Goal: Task Accomplishment & Management: Use online tool/utility

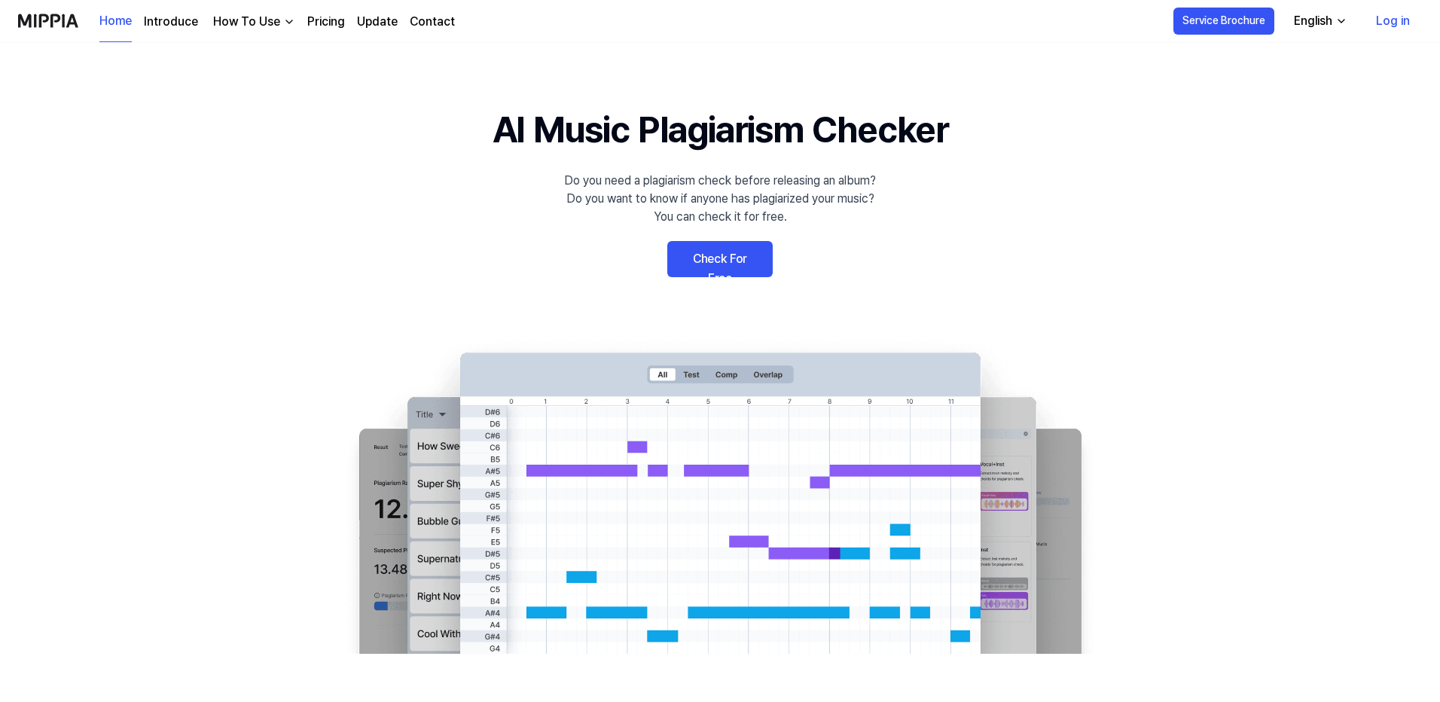
click at [1307, 7] on button "English" at bounding box center [1319, 21] width 75 height 30
click at [1314, 16] on div "English" at bounding box center [1313, 21] width 44 height 18
click at [1396, 20] on link "Log in" at bounding box center [1393, 21] width 58 height 42
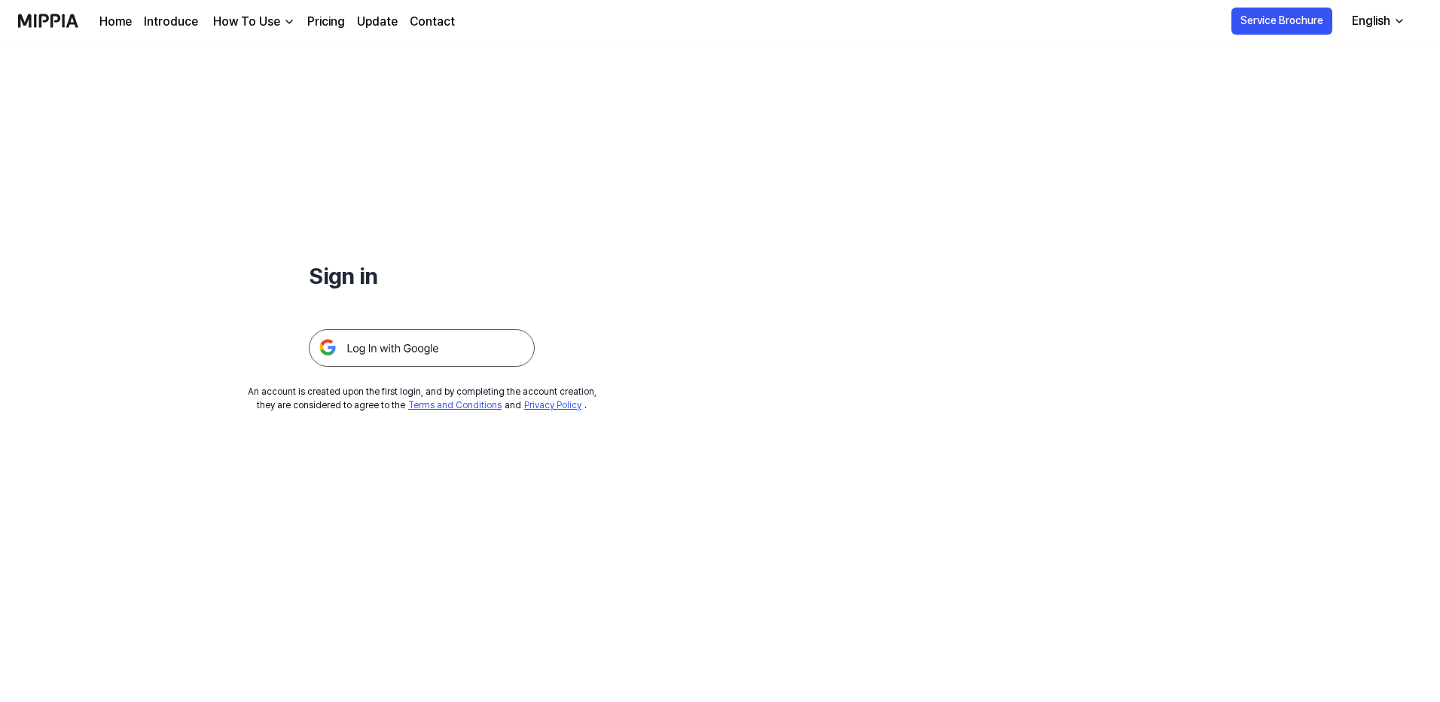
click at [393, 355] on img at bounding box center [422, 348] width 226 height 38
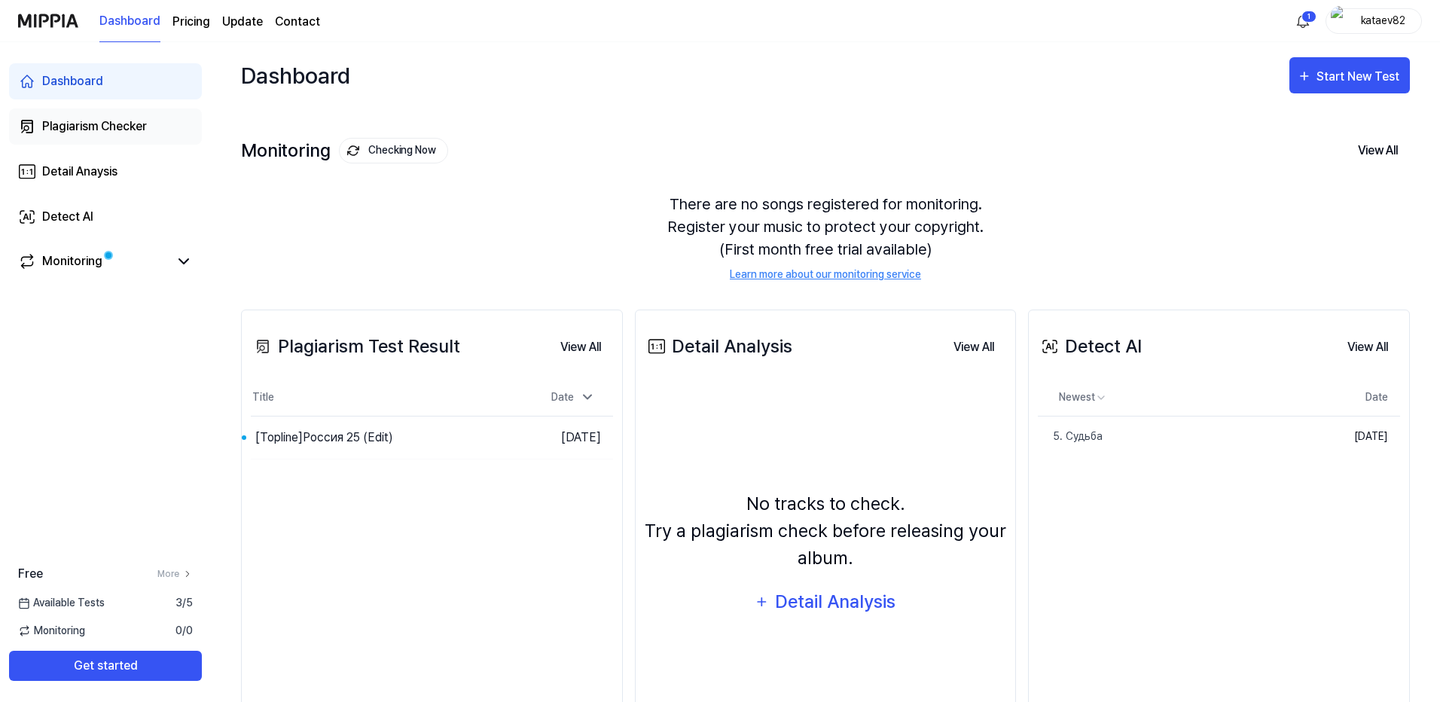
click at [98, 127] on div "Plagiarism Checker" at bounding box center [94, 126] width 105 height 18
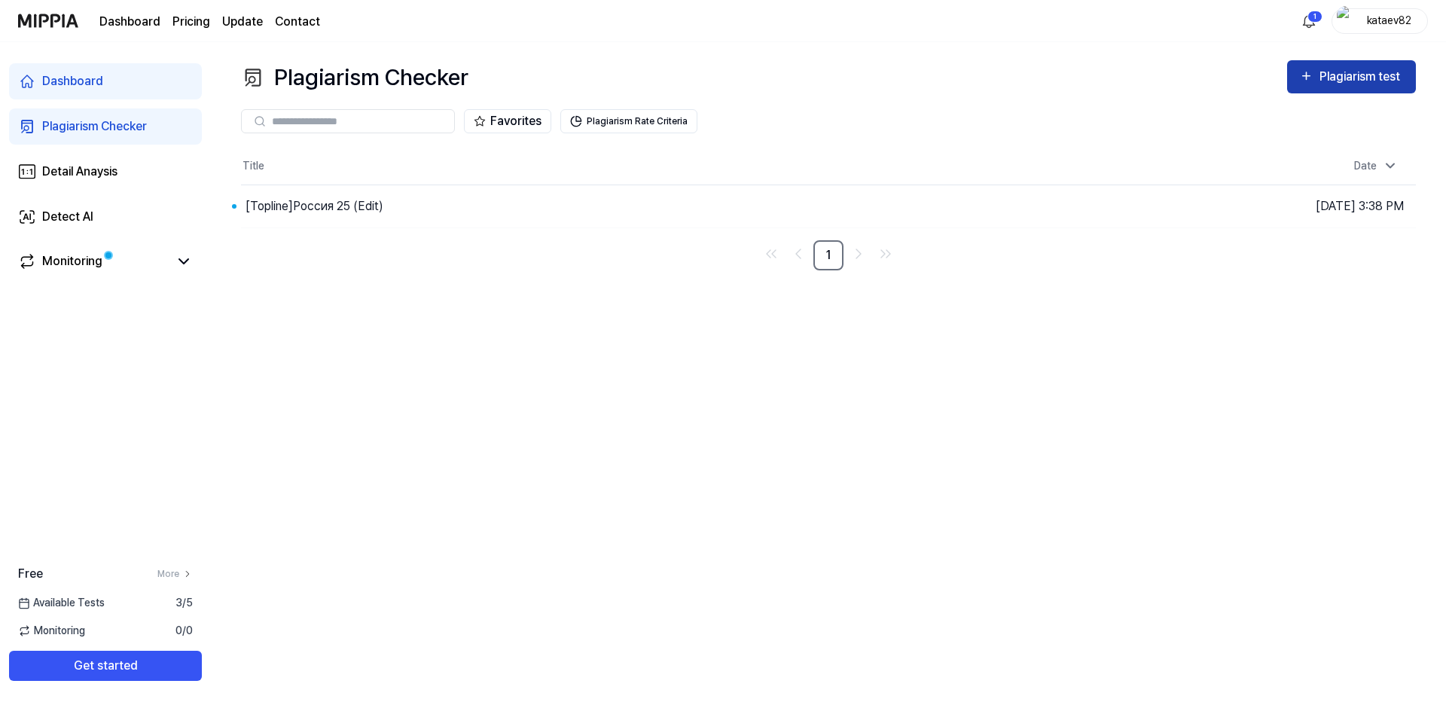
click at [1370, 78] on div "Plagiarism test" at bounding box center [1362, 77] width 84 height 20
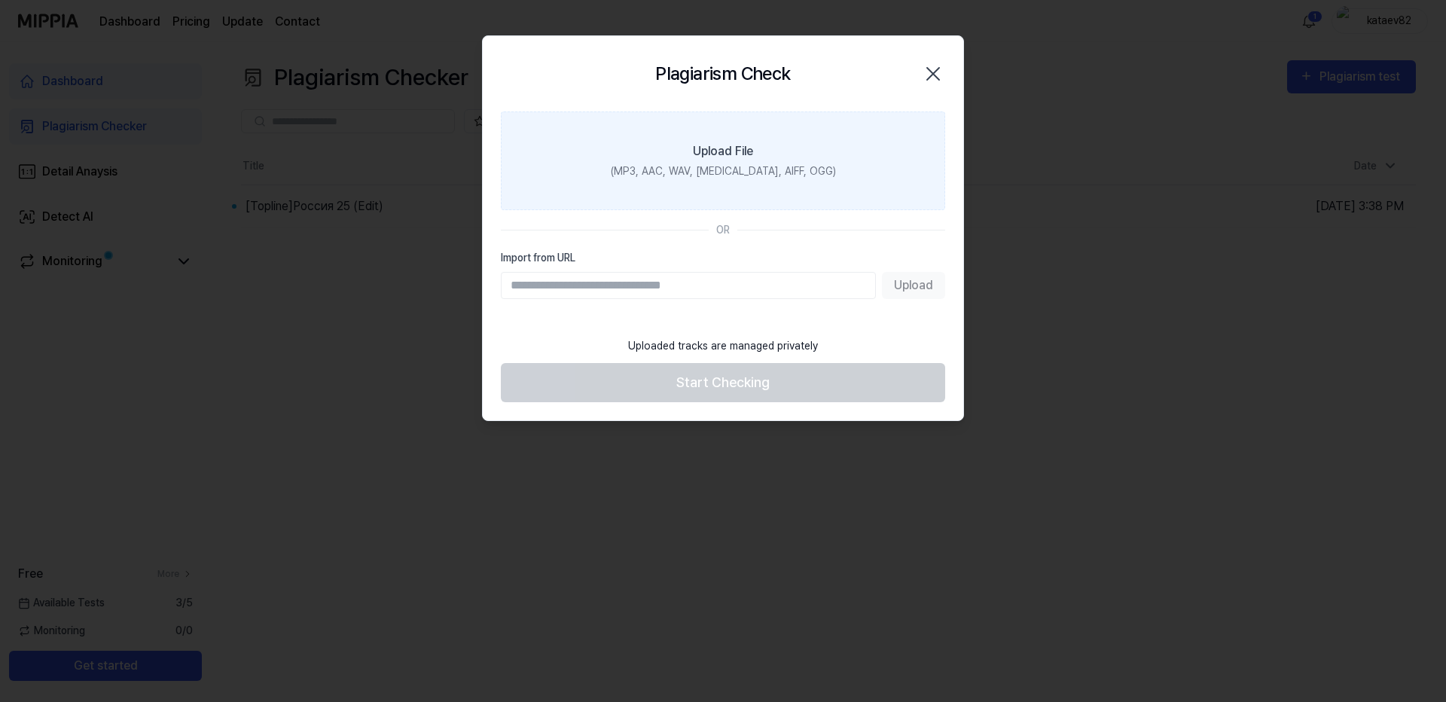
click at [716, 163] on div "(MP3, AAC, WAV, FLAC, AIFF, OGG)" at bounding box center [723, 171] width 225 height 16
click at [0, 0] on input "Upload File (MP3, AAC, WAV, FLAC, AIFF, OGG)" at bounding box center [0, 0] width 0 height 0
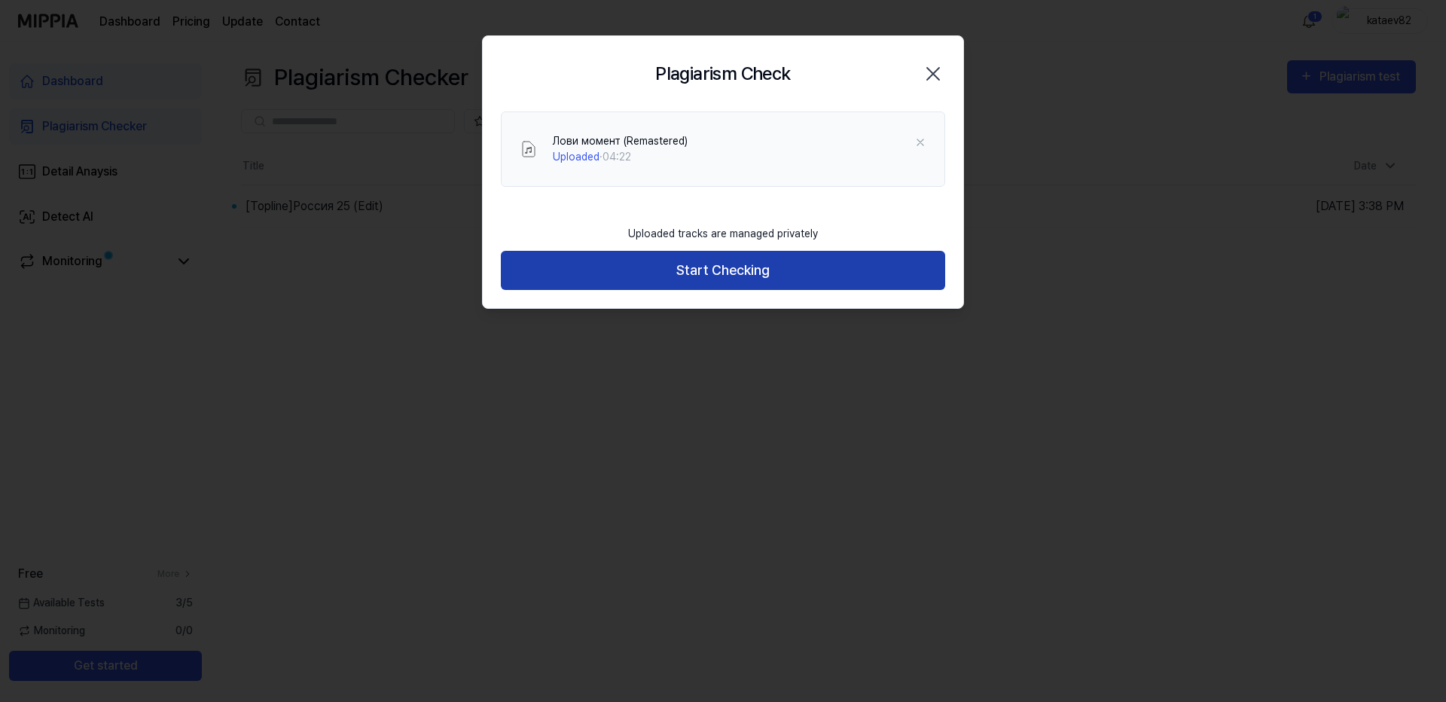
click at [584, 268] on button "Start Checking" at bounding box center [723, 271] width 444 height 40
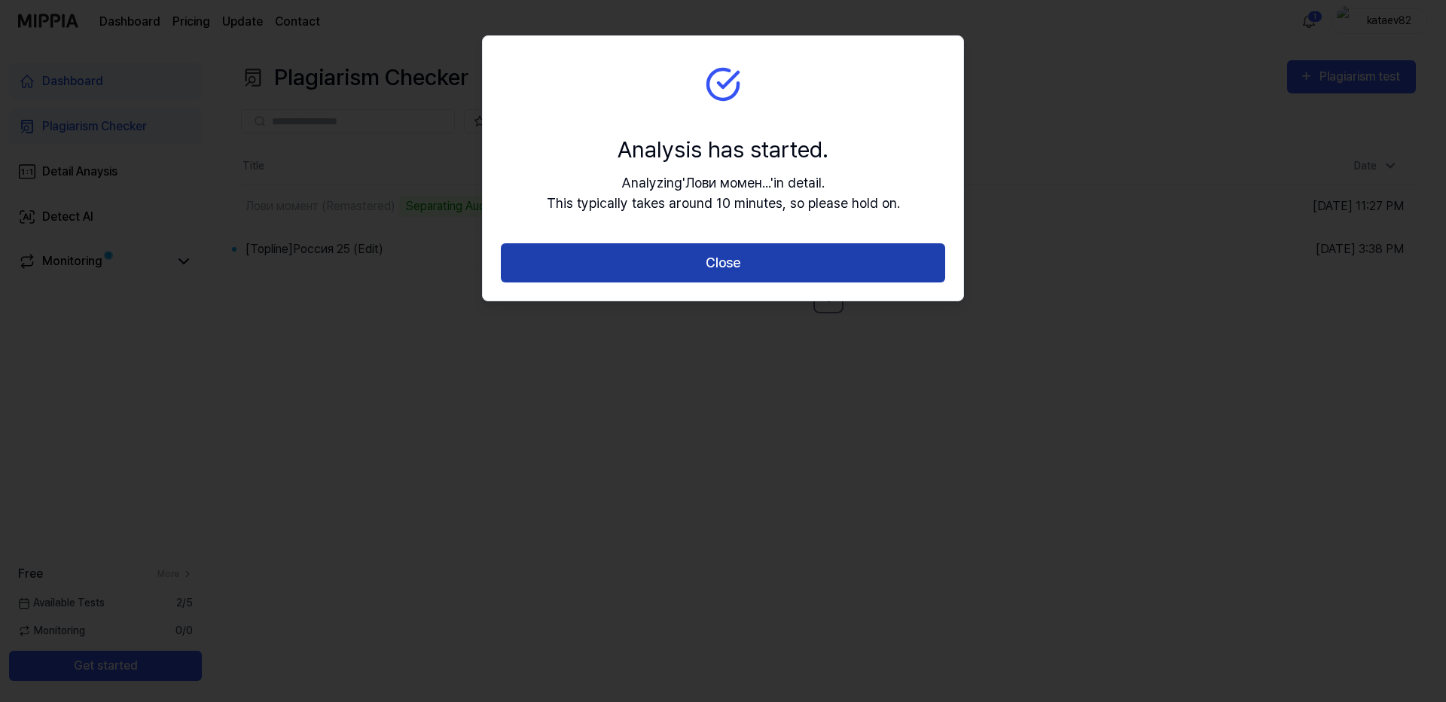
click at [584, 269] on button "Close" at bounding box center [723, 263] width 444 height 40
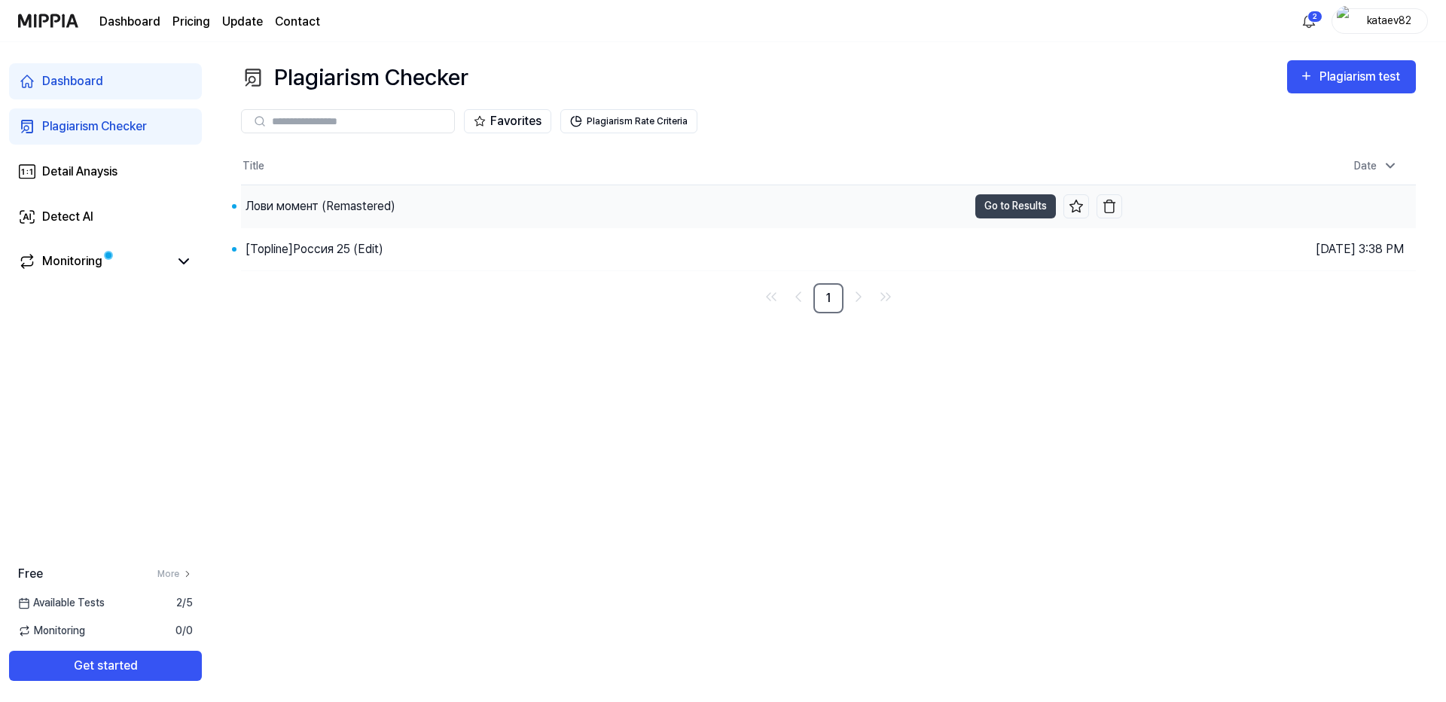
click at [371, 212] on div "Лови момент (Remastered)" at bounding box center [321, 206] width 150 height 18
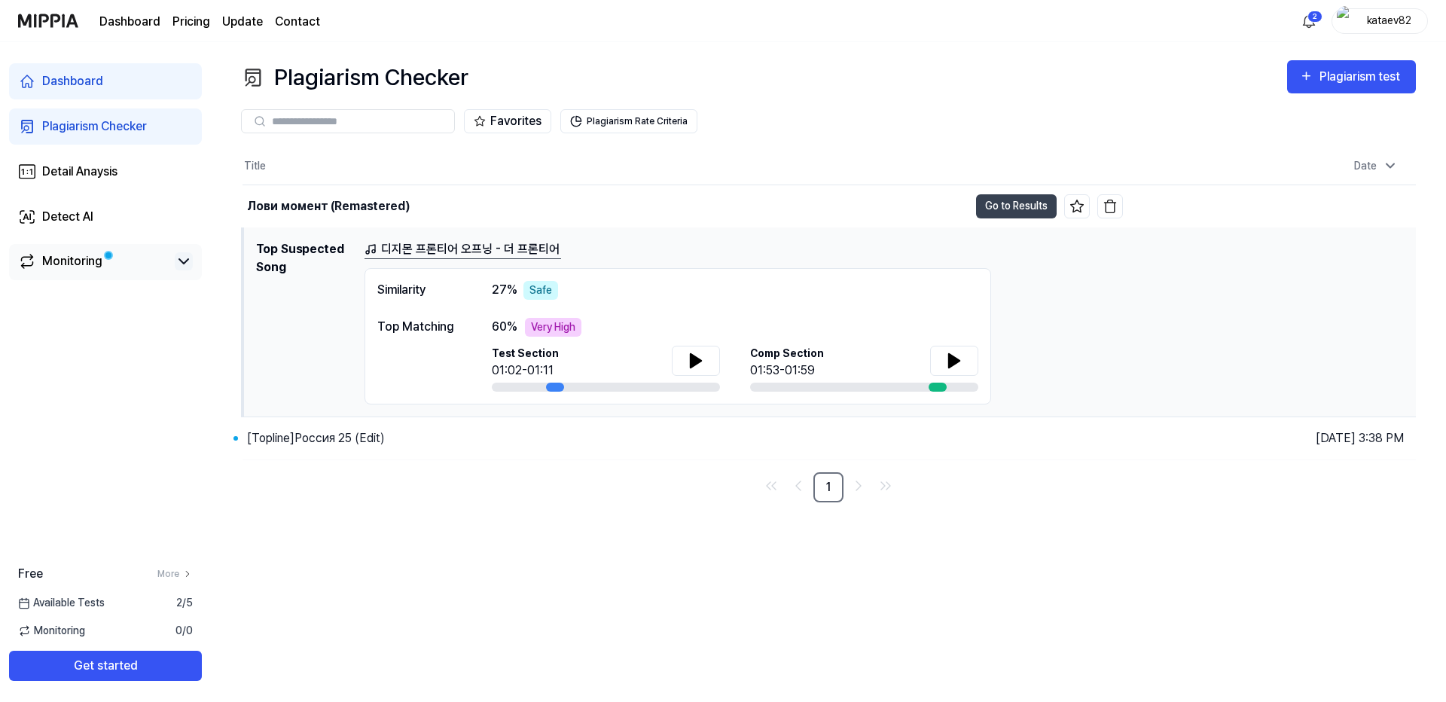
click at [185, 265] on icon at bounding box center [184, 261] width 18 height 18
click at [44, 78] on div "Dashboard" at bounding box center [72, 81] width 61 height 18
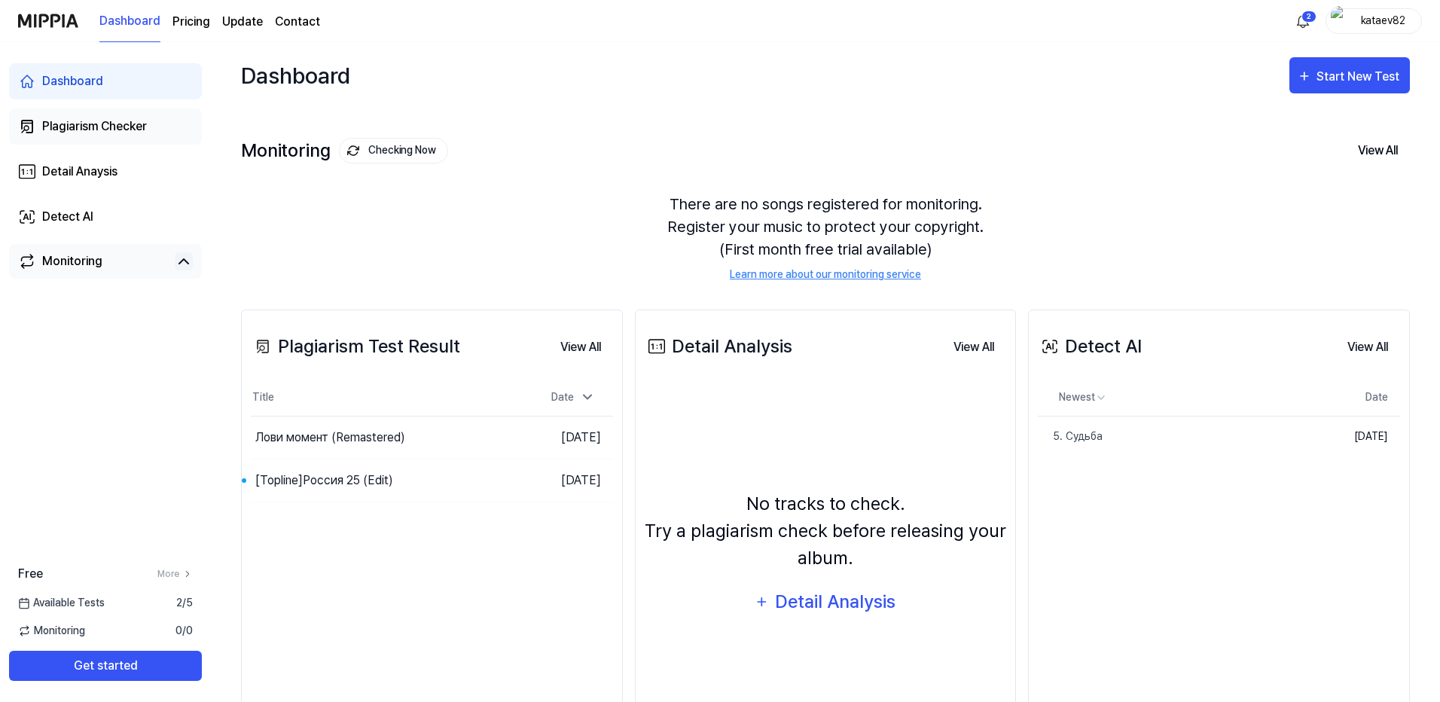
click at [48, 114] on link "Plagiarism Checker" at bounding box center [105, 126] width 193 height 36
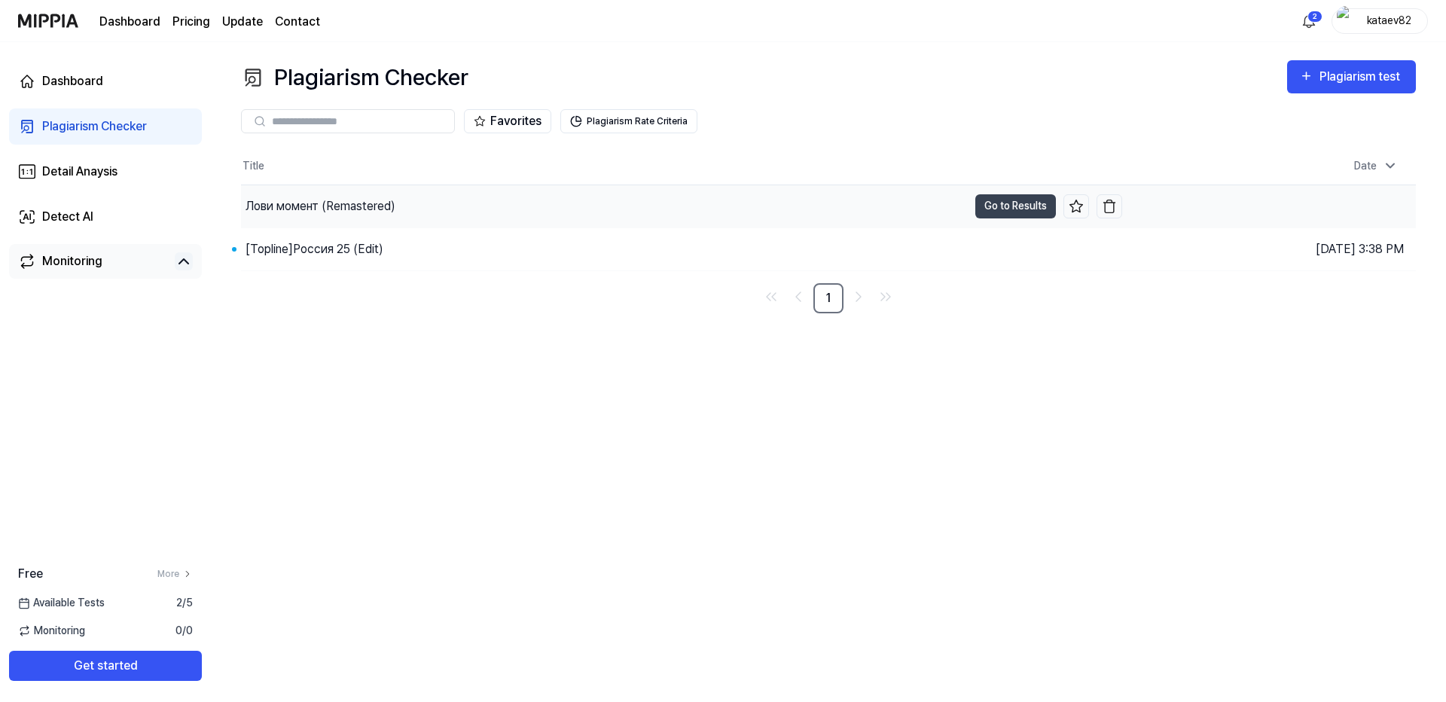
click at [282, 201] on div "Лови момент (Remastered)" at bounding box center [321, 206] width 150 height 18
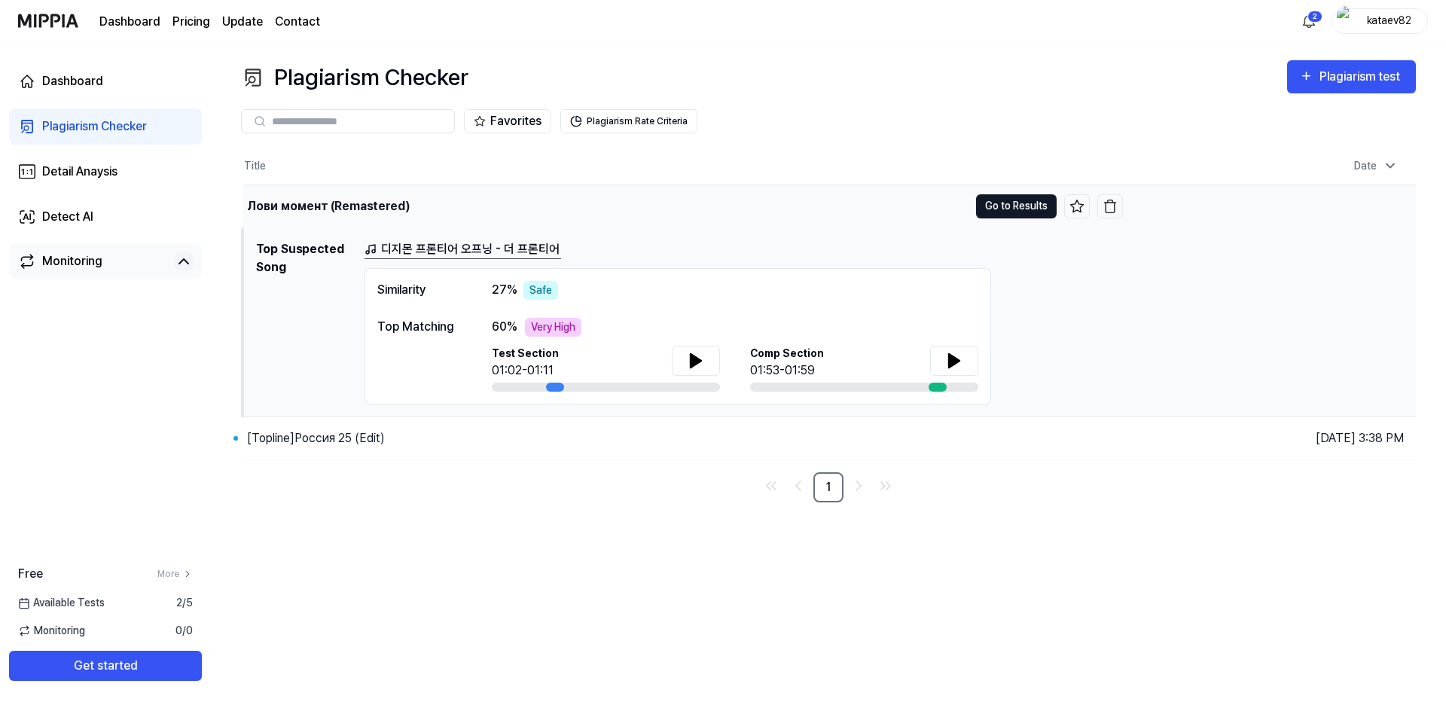
click at [996, 203] on button "Go to Results" at bounding box center [1016, 206] width 81 height 24
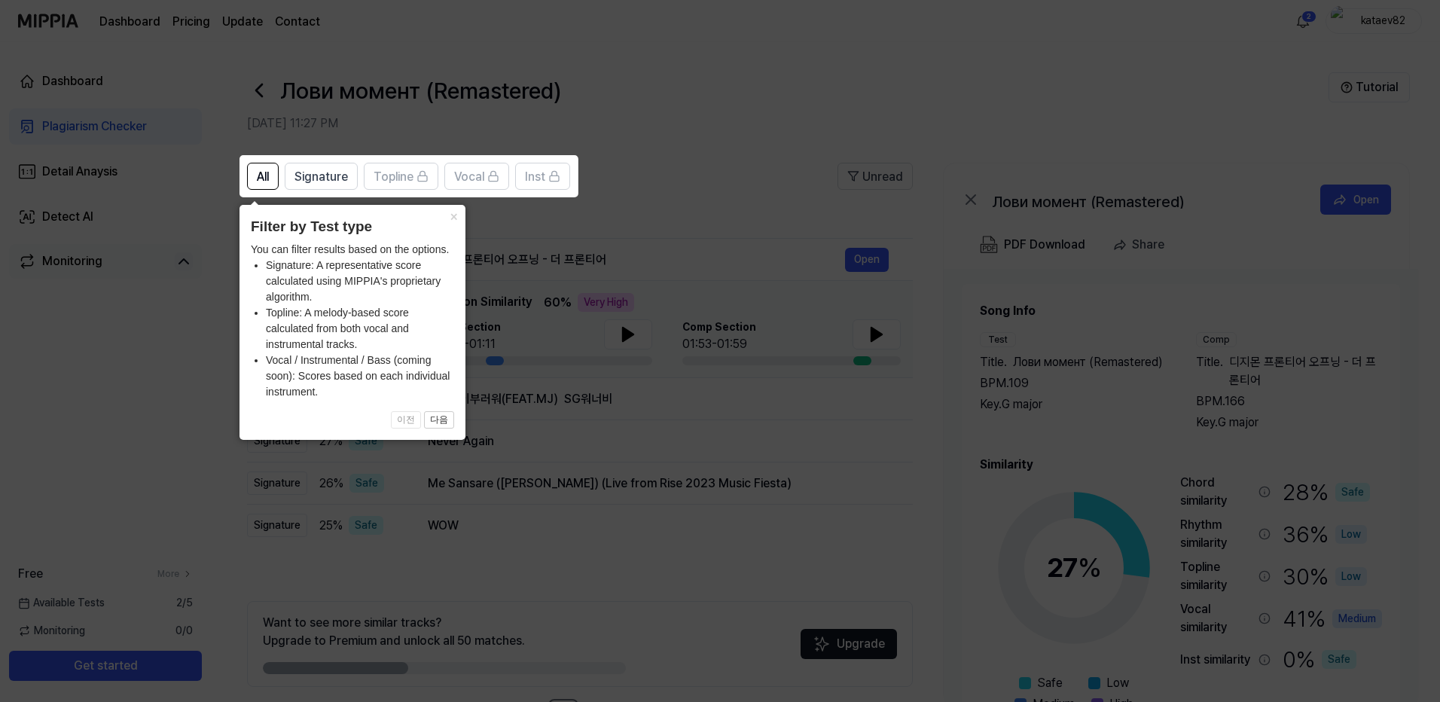
click at [664, 163] on icon at bounding box center [723, 351] width 1446 height 702
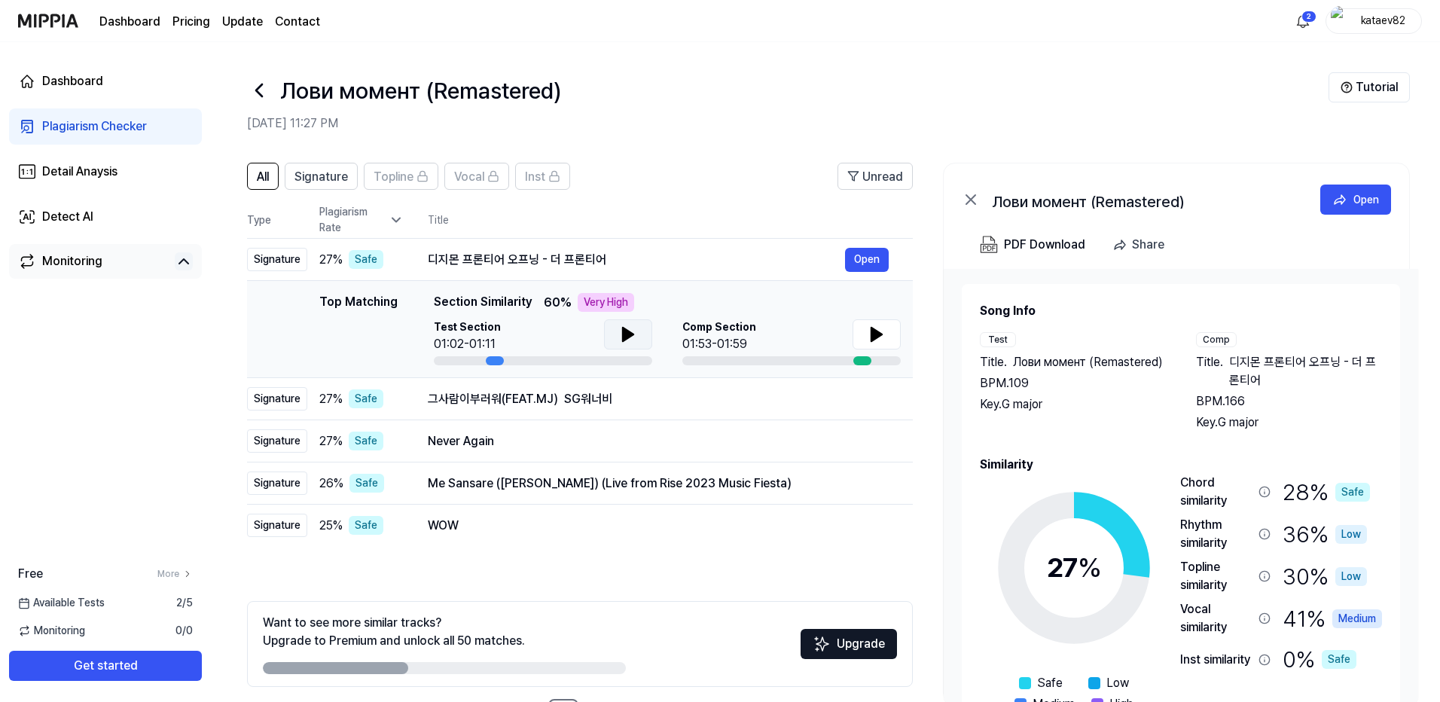
click at [632, 339] on icon at bounding box center [628, 334] width 18 height 18
click at [631, 339] on icon at bounding box center [631, 334] width 3 height 12
click at [880, 338] on icon at bounding box center [877, 334] width 18 height 18
click at [868, 339] on icon at bounding box center [877, 334] width 18 height 18
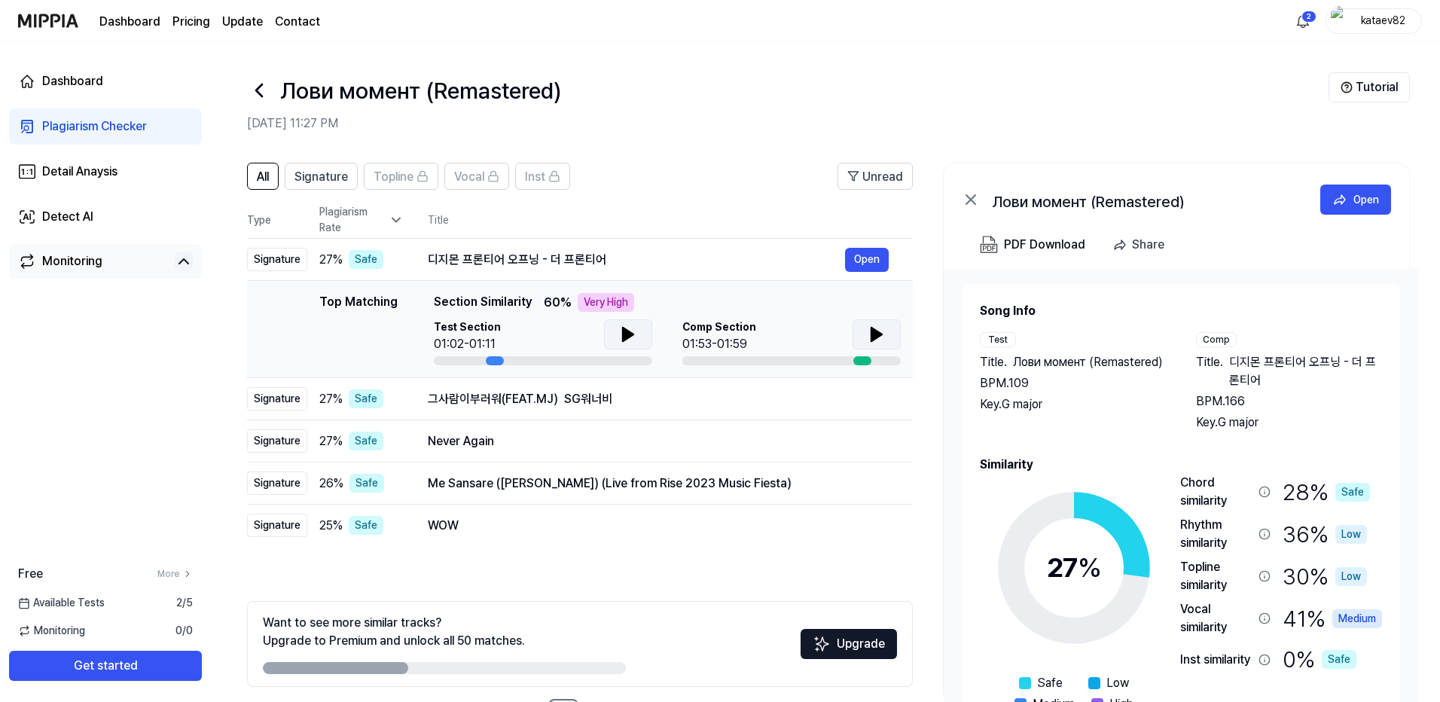
click at [620, 336] on icon at bounding box center [628, 334] width 18 height 18
click at [504, 438] on div "Never Again" at bounding box center [636, 441] width 417 height 18
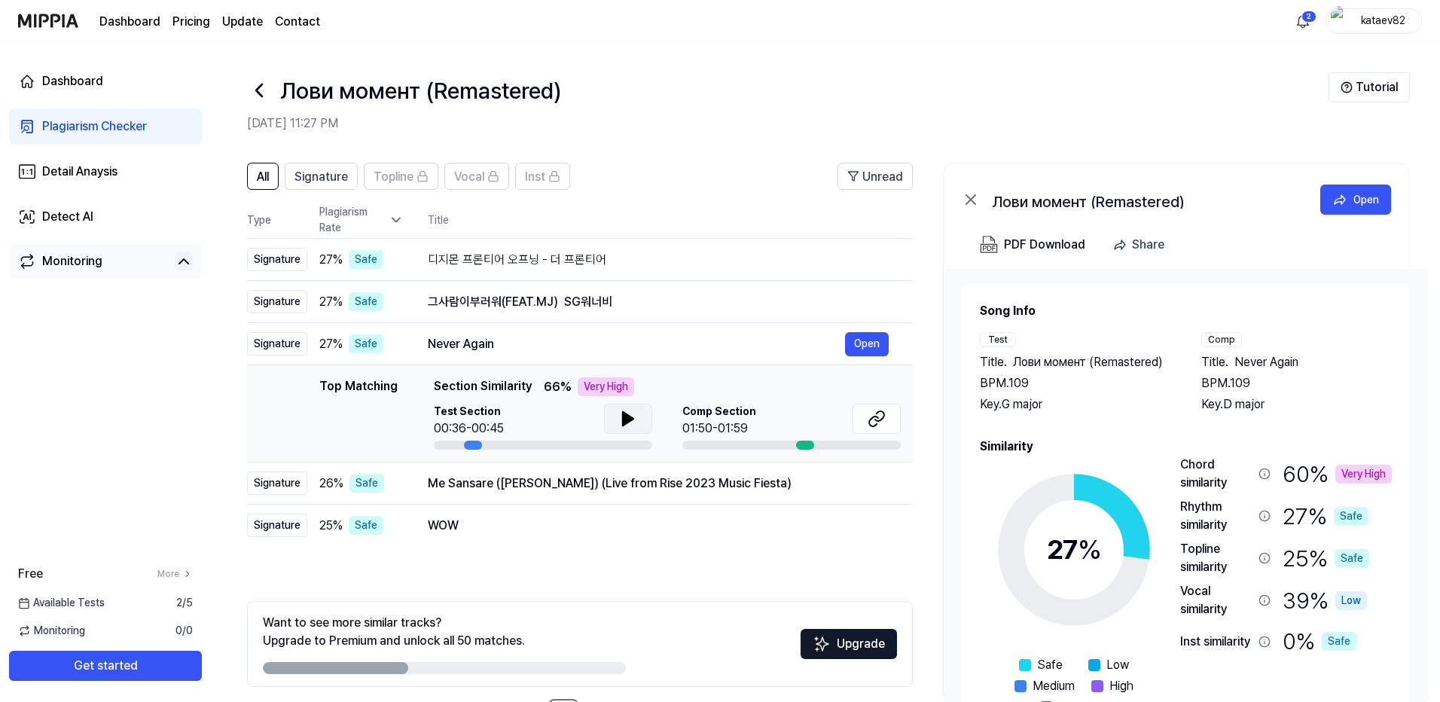
click at [627, 417] on icon at bounding box center [628, 419] width 11 height 14
click at [627, 417] on icon at bounding box center [628, 419] width 18 height 18
click at [875, 428] on button at bounding box center [877, 419] width 48 height 30
click at [555, 489] on div "Me Sansare (Paputhurin Muwa Thiyan) (Live from Rise 2023 Music Fiesta)" at bounding box center [636, 484] width 417 height 18
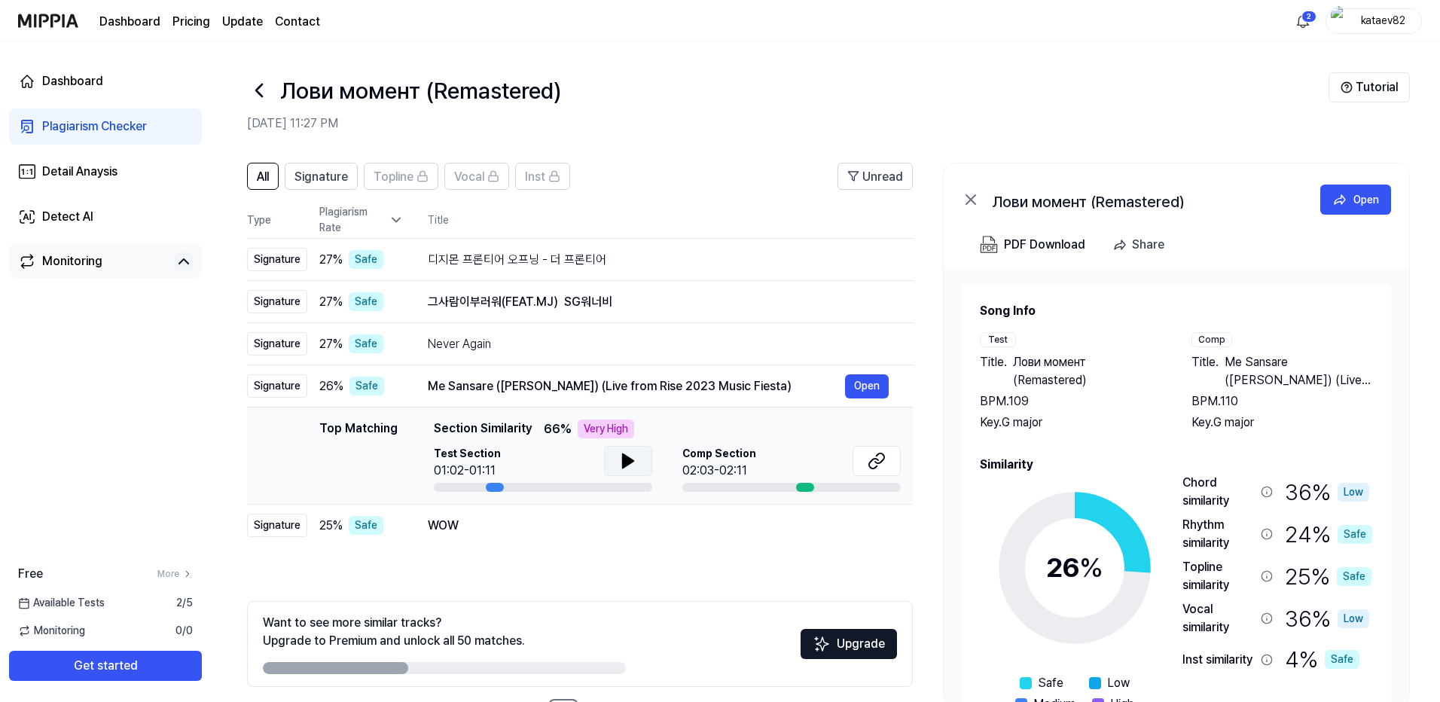
click at [628, 462] on icon at bounding box center [628, 461] width 11 height 14
click at [630, 462] on icon at bounding box center [631, 461] width 3 height 12
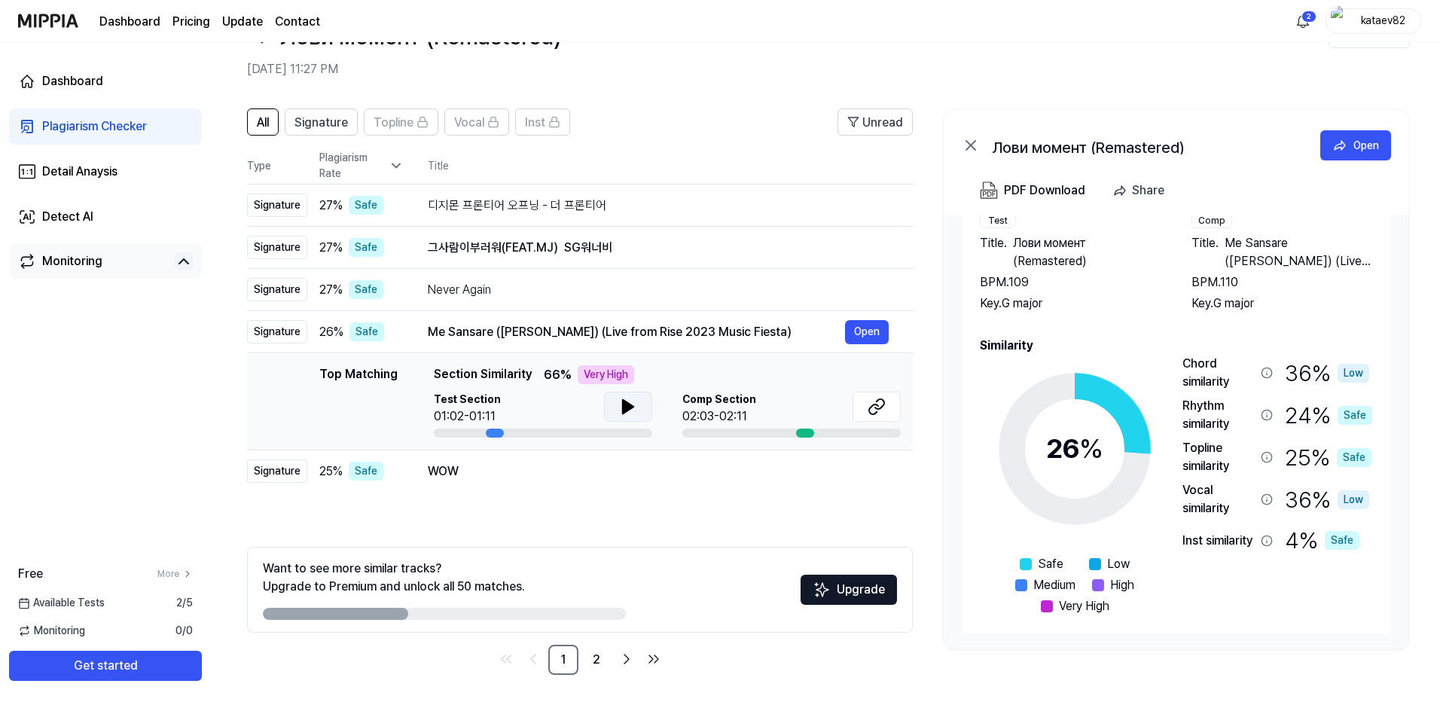
scroll to position [57, 0]
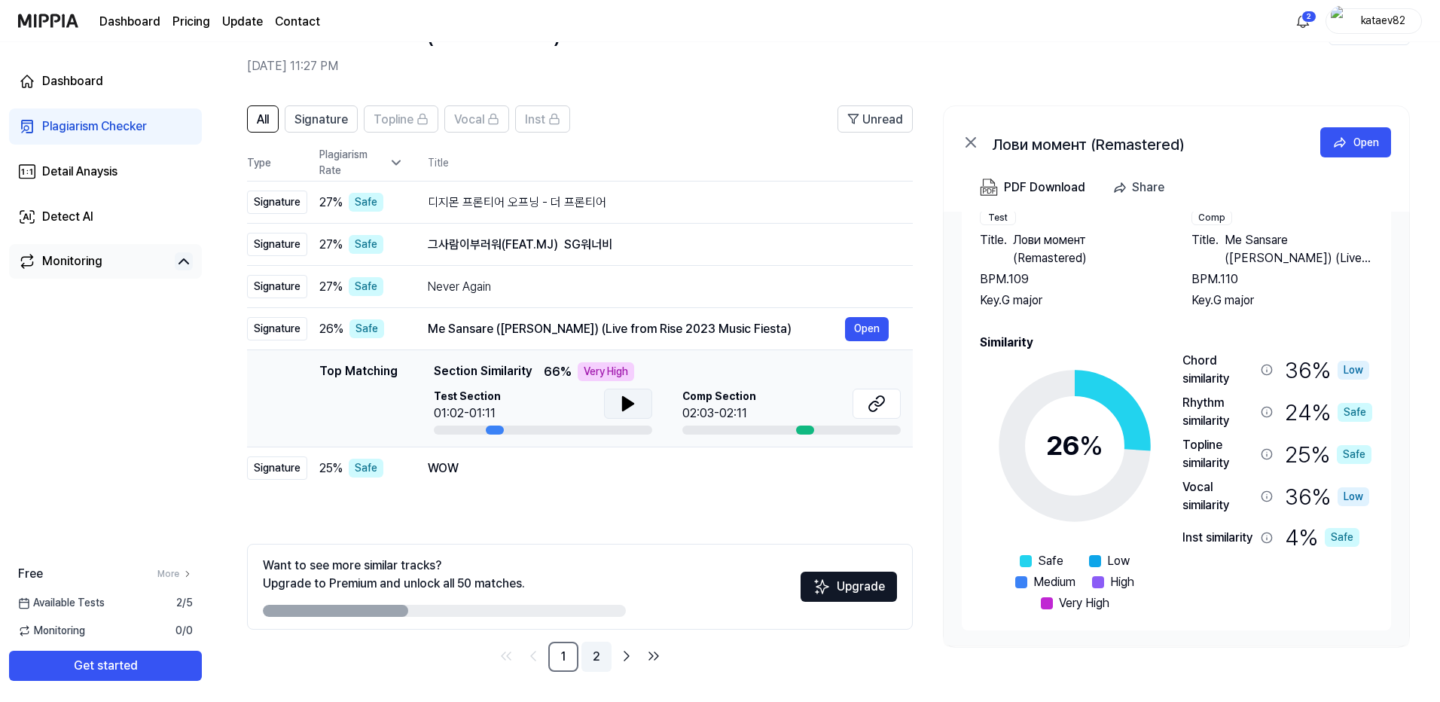
click at [594, 658] on link "2" at bounding box center [596, 657] width 30 height 30
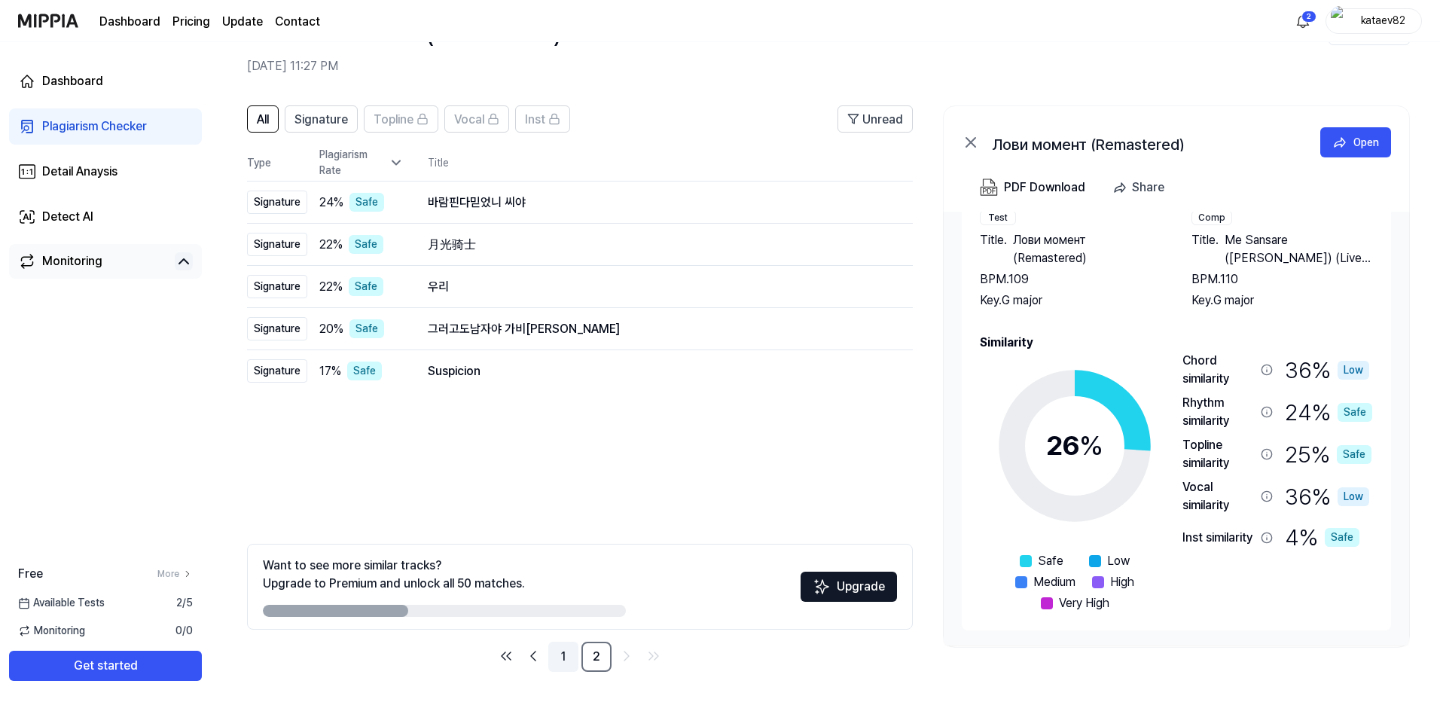
click at [573, 666] on link "1" at bounding box center [563, 657] width 30 height 30
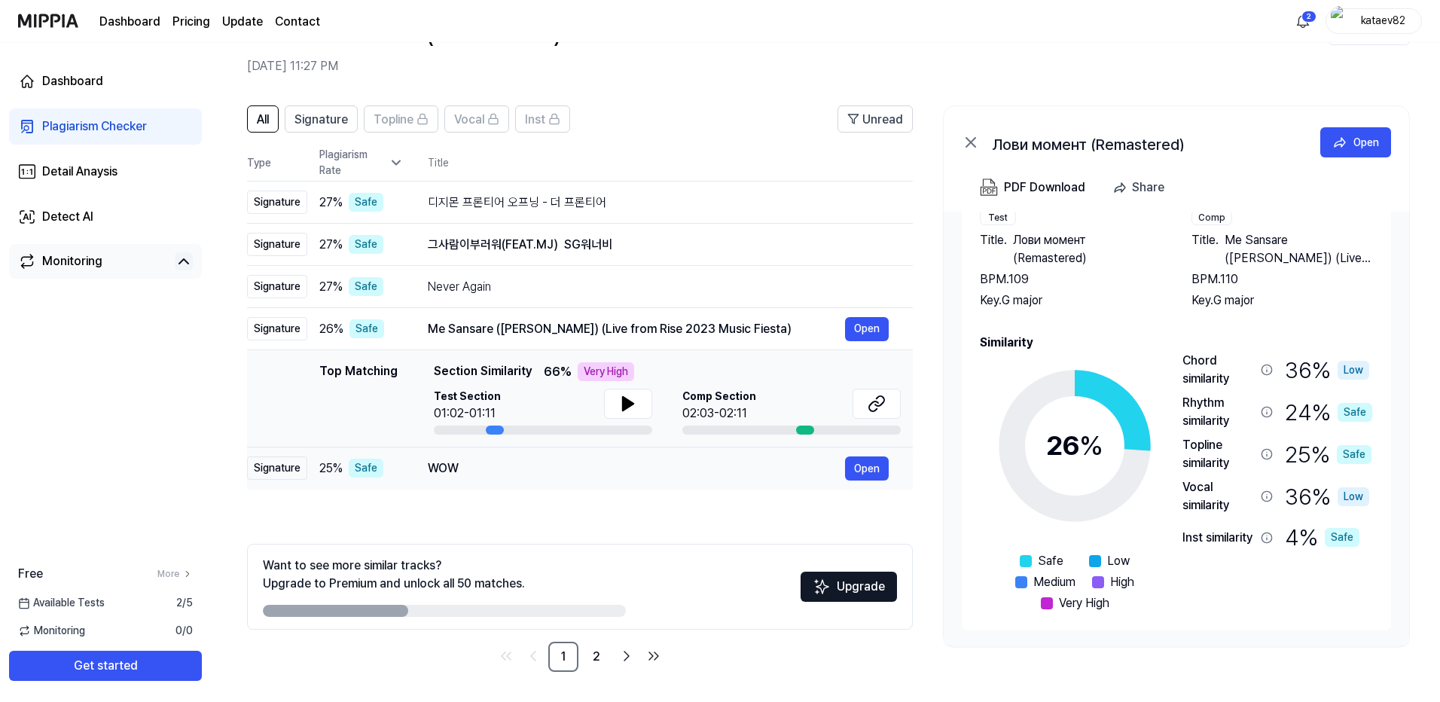
click at [277, 471] on div "Signature" at bounding box center [277, 467] width 60 height 23
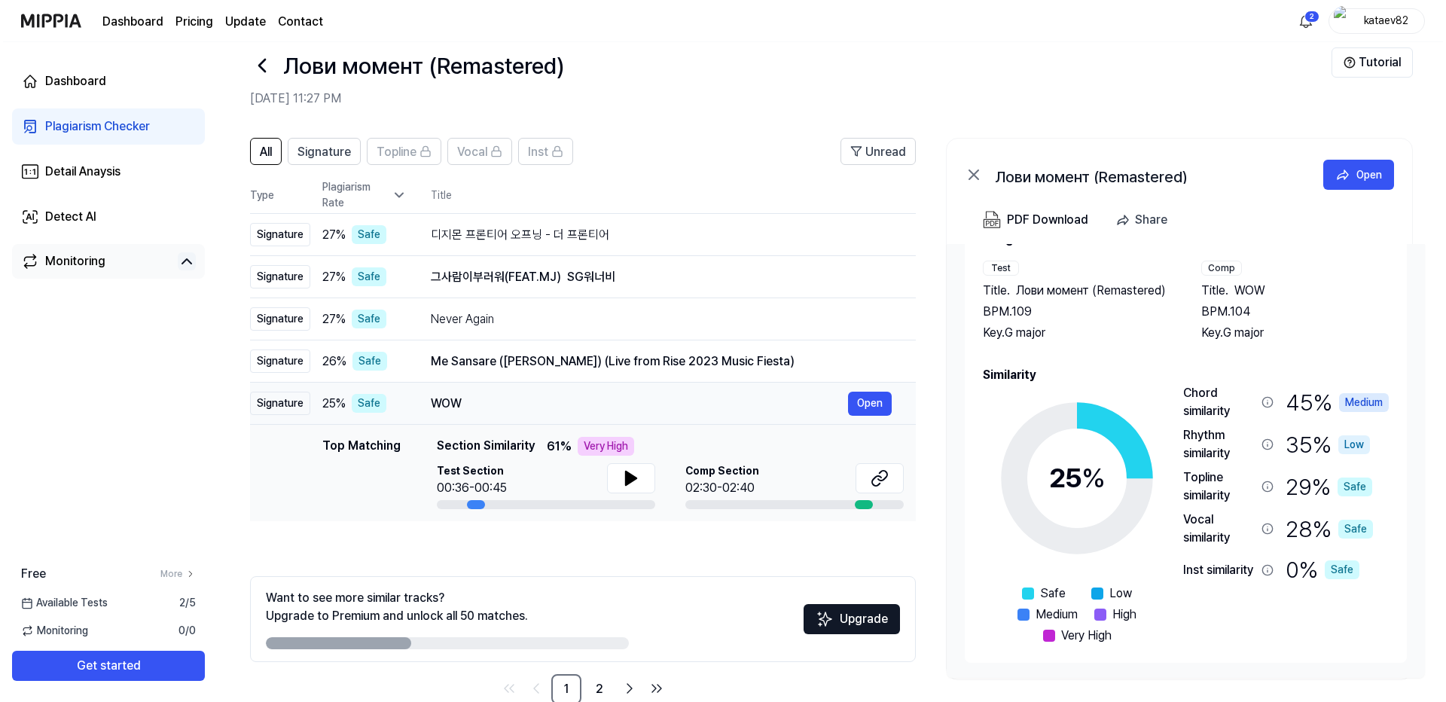
scroll to position [0, 0]
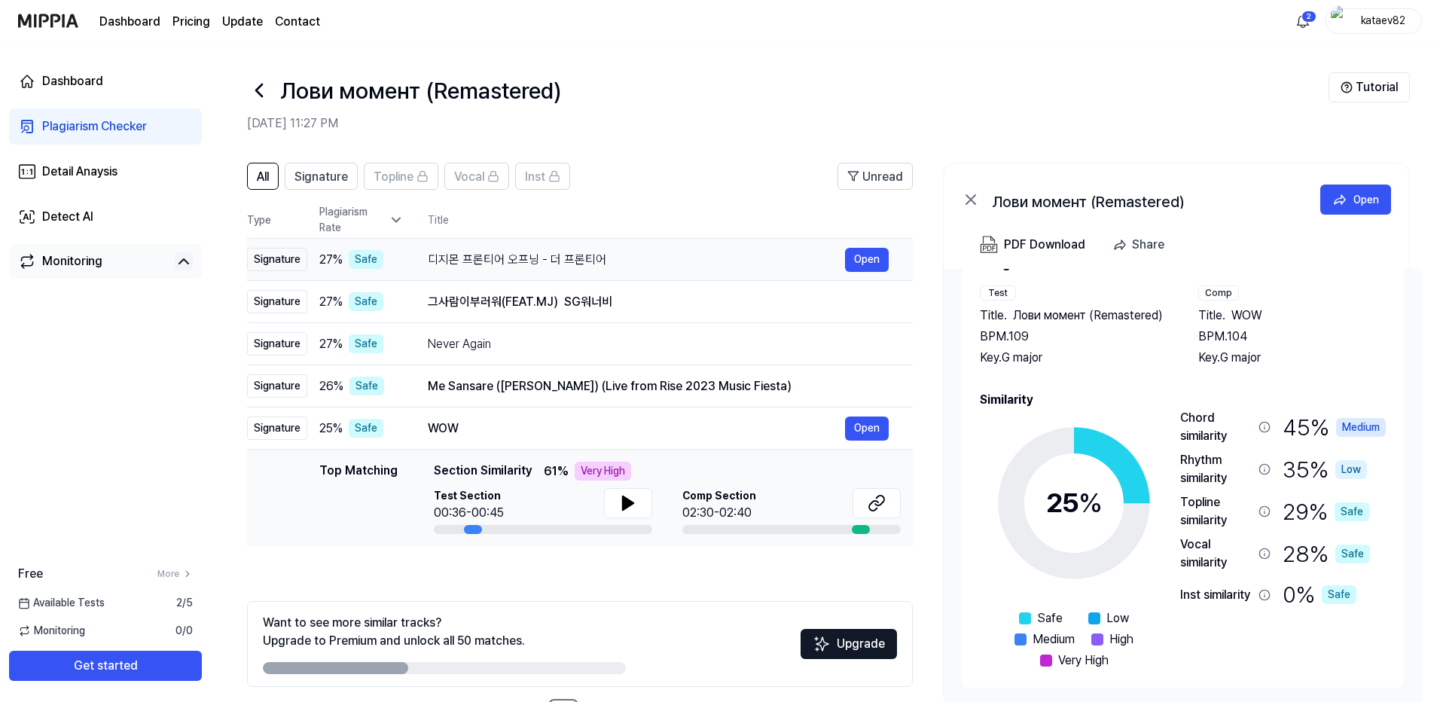
click at [273, 265] on div "Signature" at bounding box center [277, 259] width 60 height 23
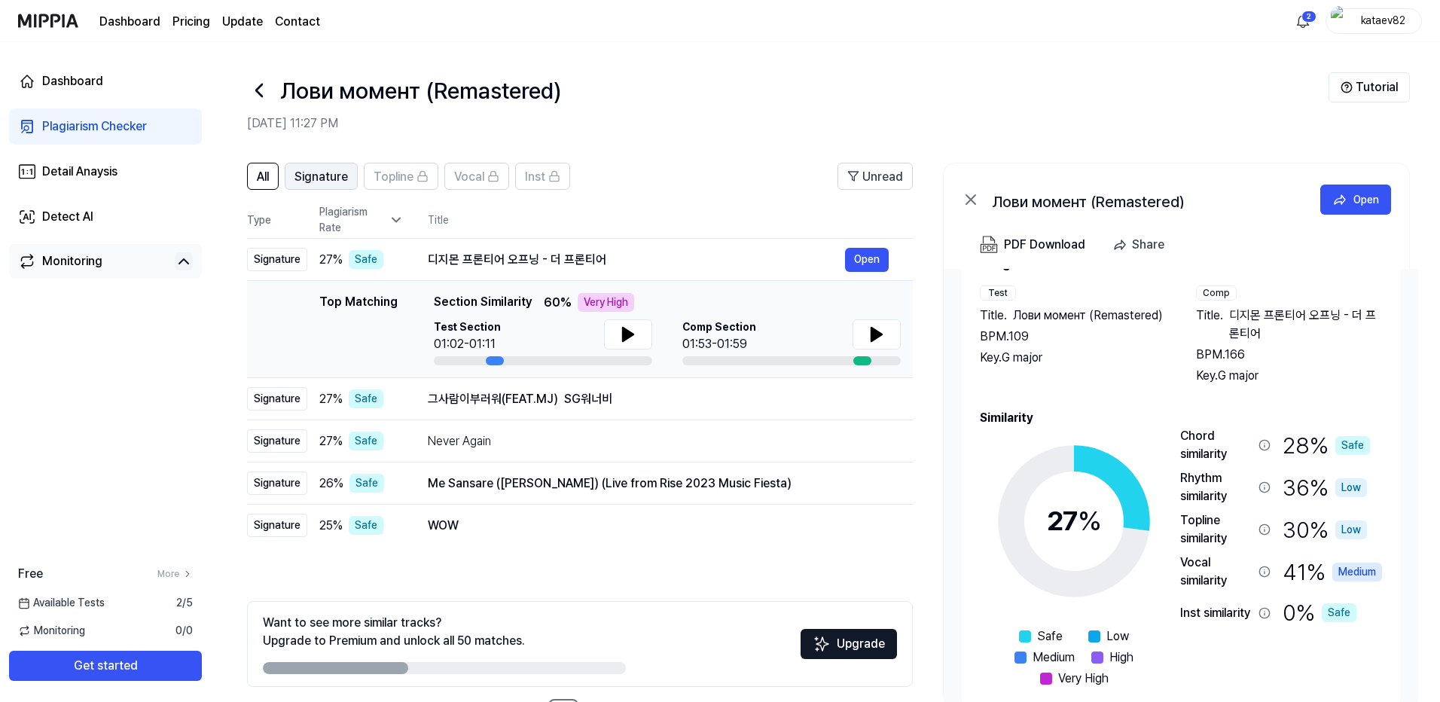
click at [322, 178] on span "Signature" at bounding box center [320, 177] width 53 height 18
click at [263, 179] on span "All" at bounding box center [263, 177] width 12 height 18
click at [1375, 194] on div "Open" at bounding box center [1366, 199] width 26 height 17
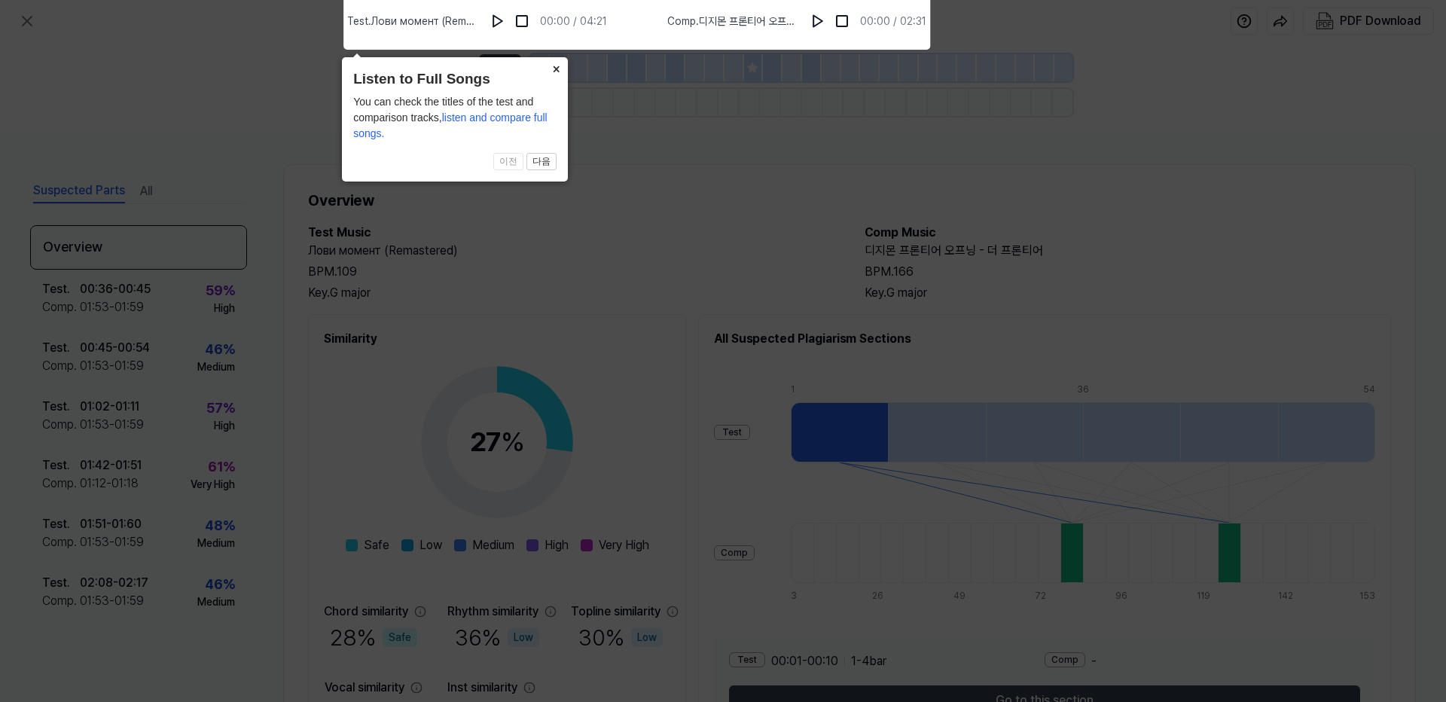
click at [554, 68] on button "×" at bounding box center [556, 67] width 24 height 21
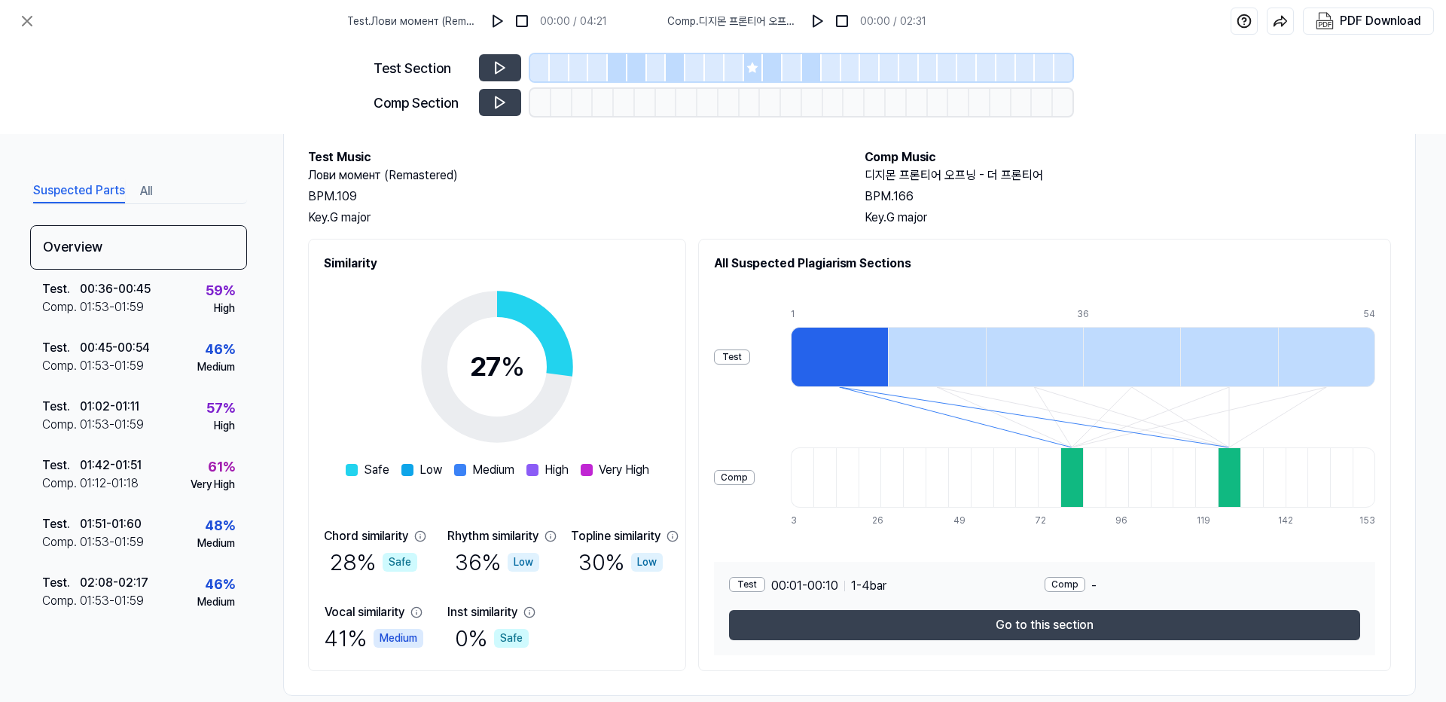
scroll to position [99, 0]
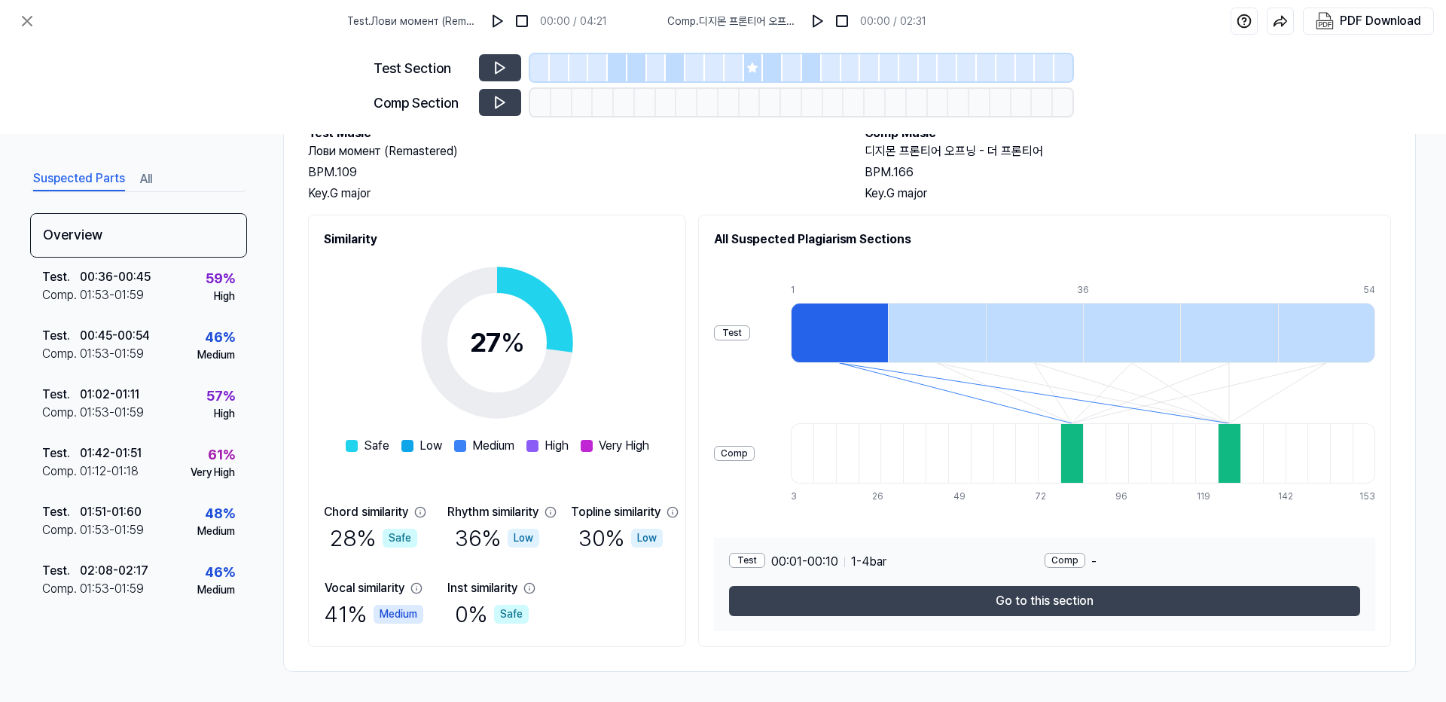
click at [881, 330] on div at bounding box center [839, 333] width 97 height 60
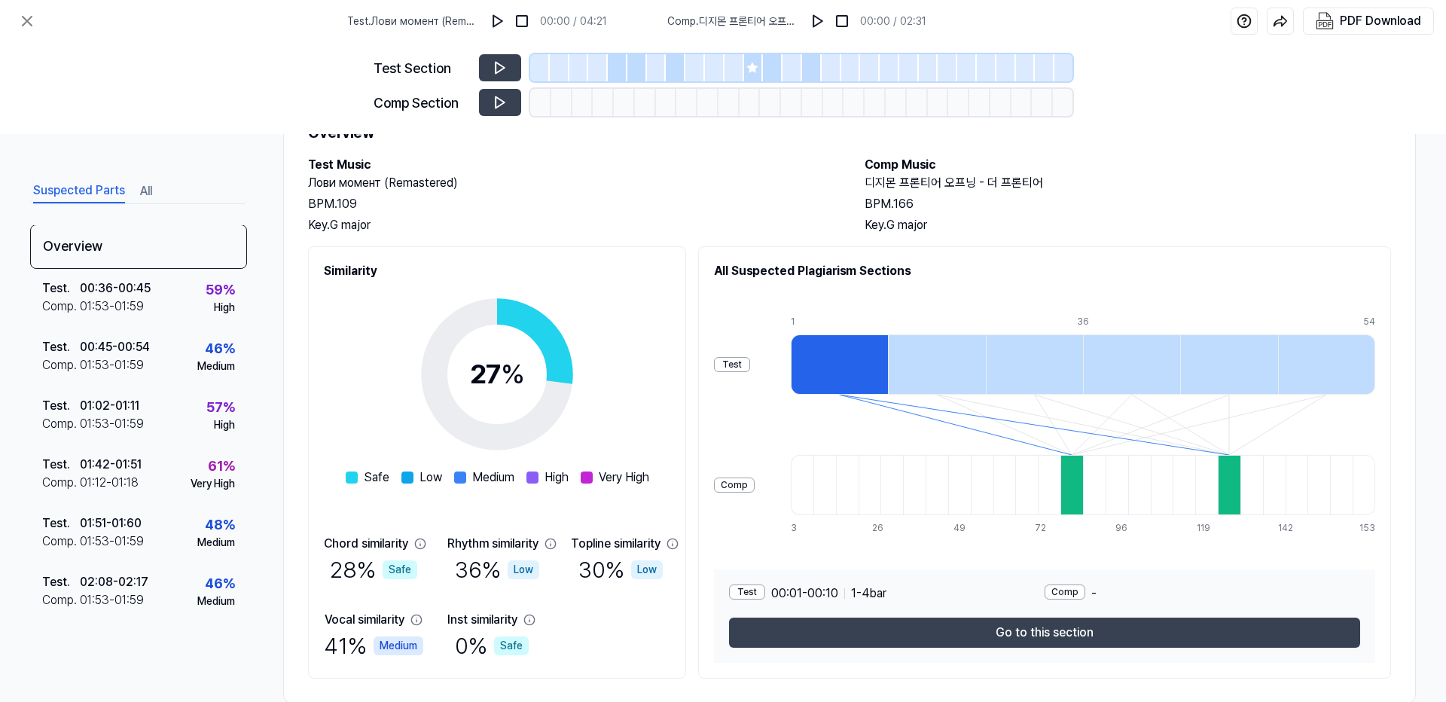
scroll to position [0, 0]
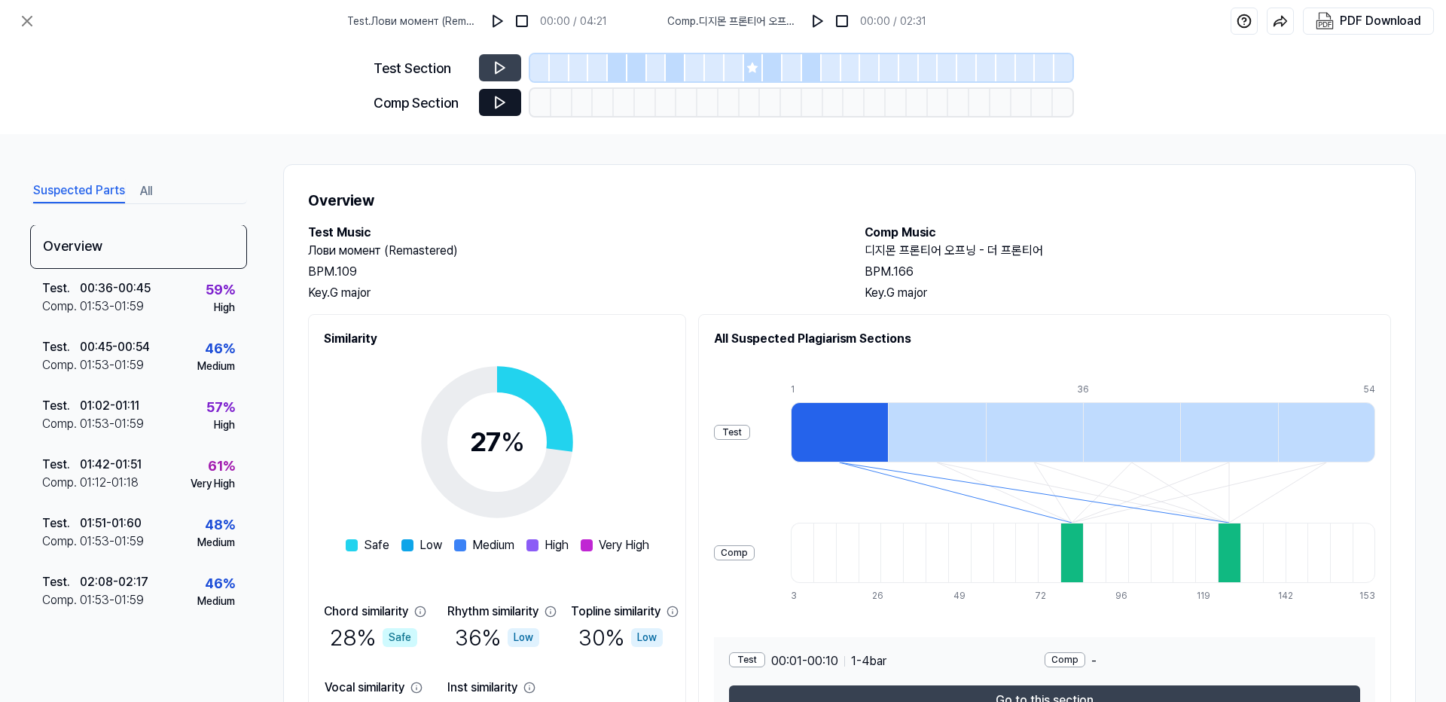
click at [502, 102] on icon at bounding box center [500, 102] width 9 height 11
click at [505, 66] on icon at bounding box center [500, 67] width 15 height 15
click at [496, 21] on img at bounding box center [497, 21] width 15 height 15
click at [496, 20] on img at bounding box center [497, 21] width 15 height 15
click at [819, 21] on img at bounding box center [817, 21] width 15 height 15
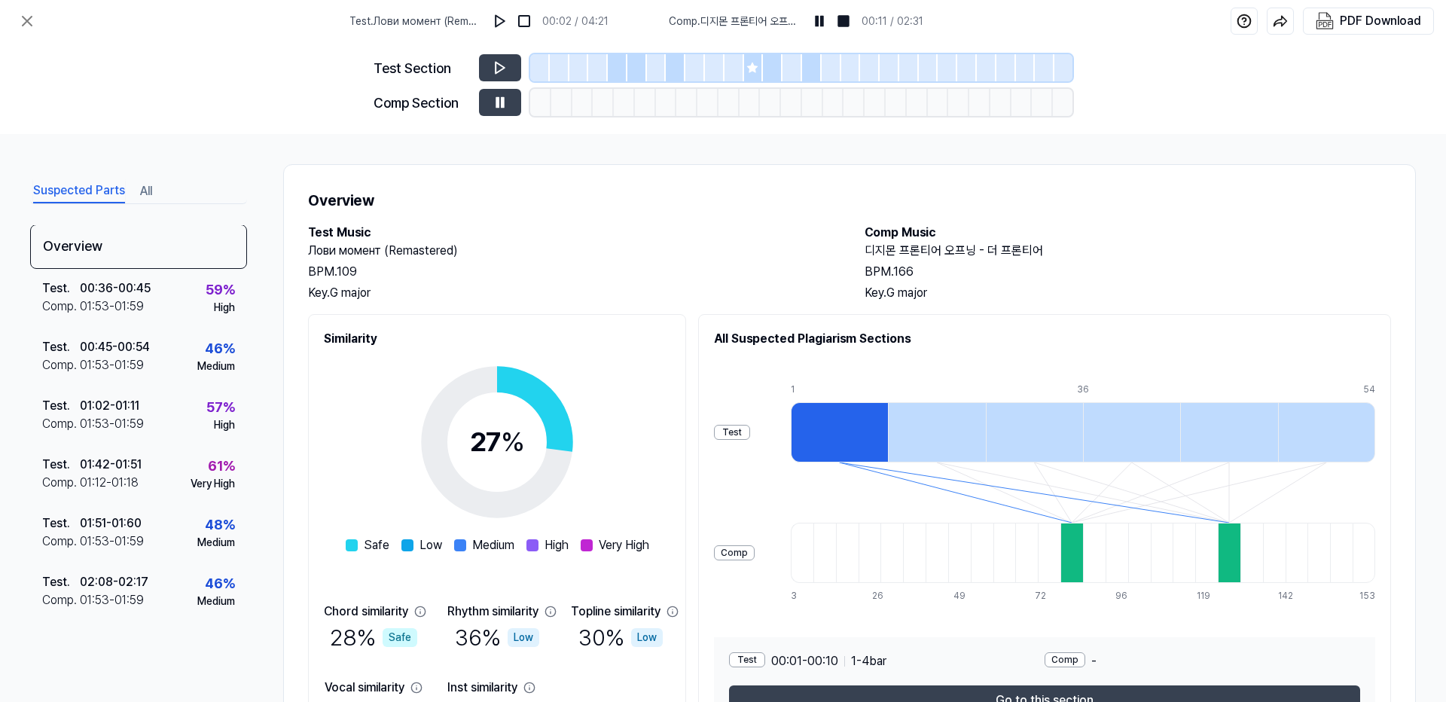
click at [749, 67] on icon at bounding box center [753, 68] width 10 height 10
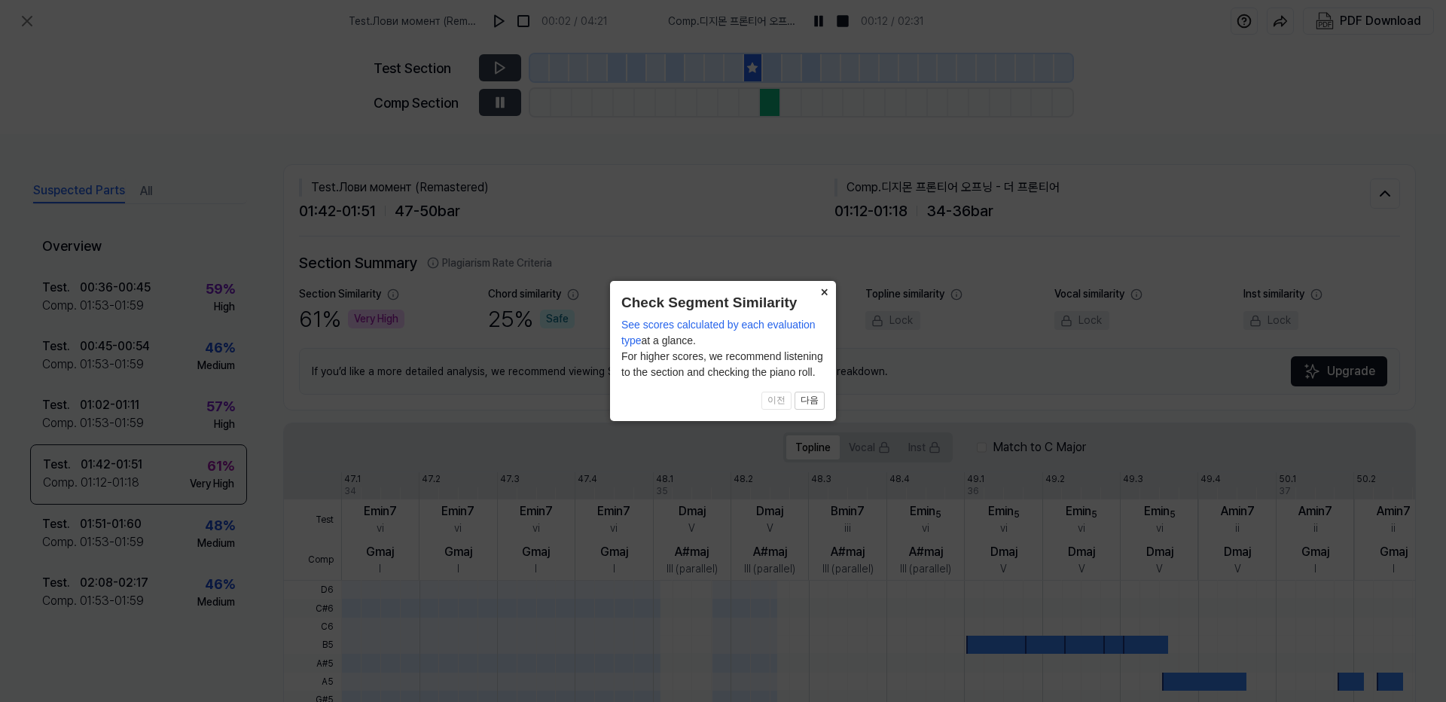
click at [828, 291] on button "×" at bounding box center [824, 291] width 24 height 21
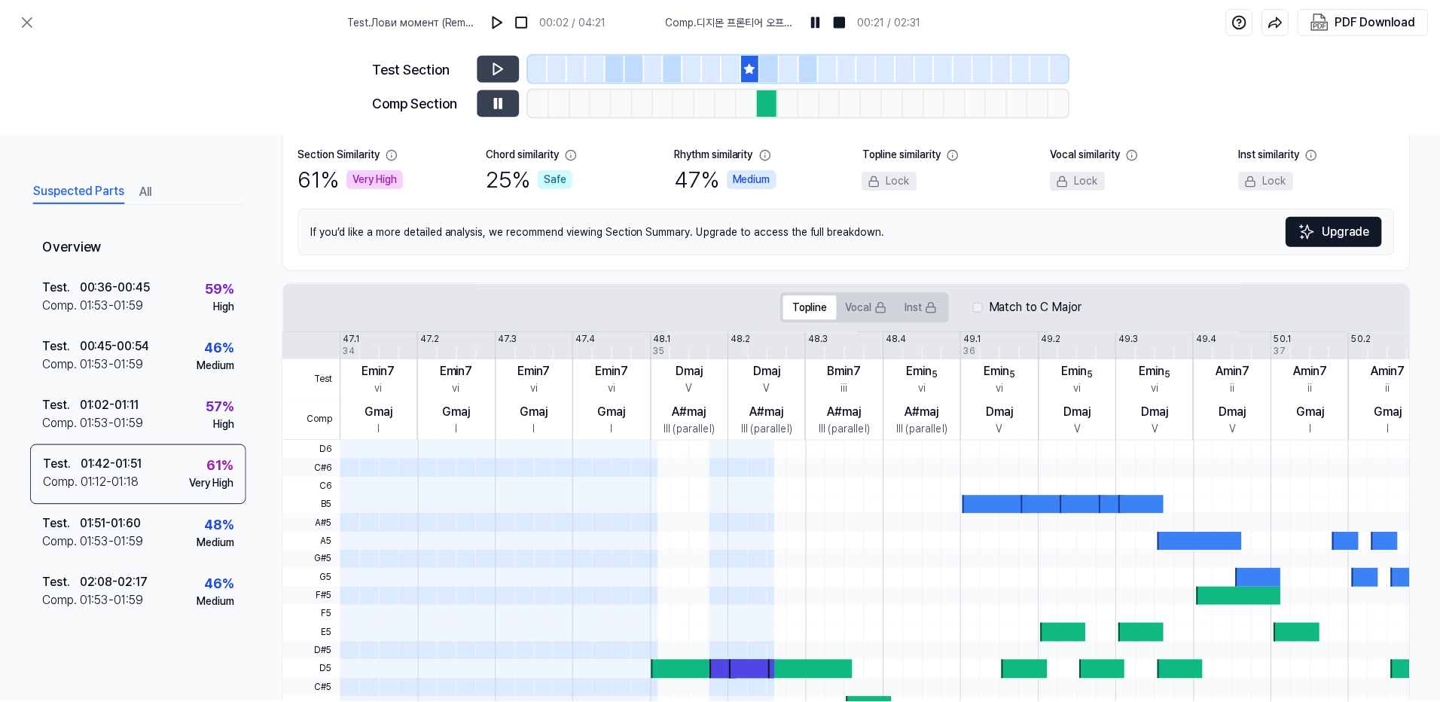
scroll to position [30, 0]
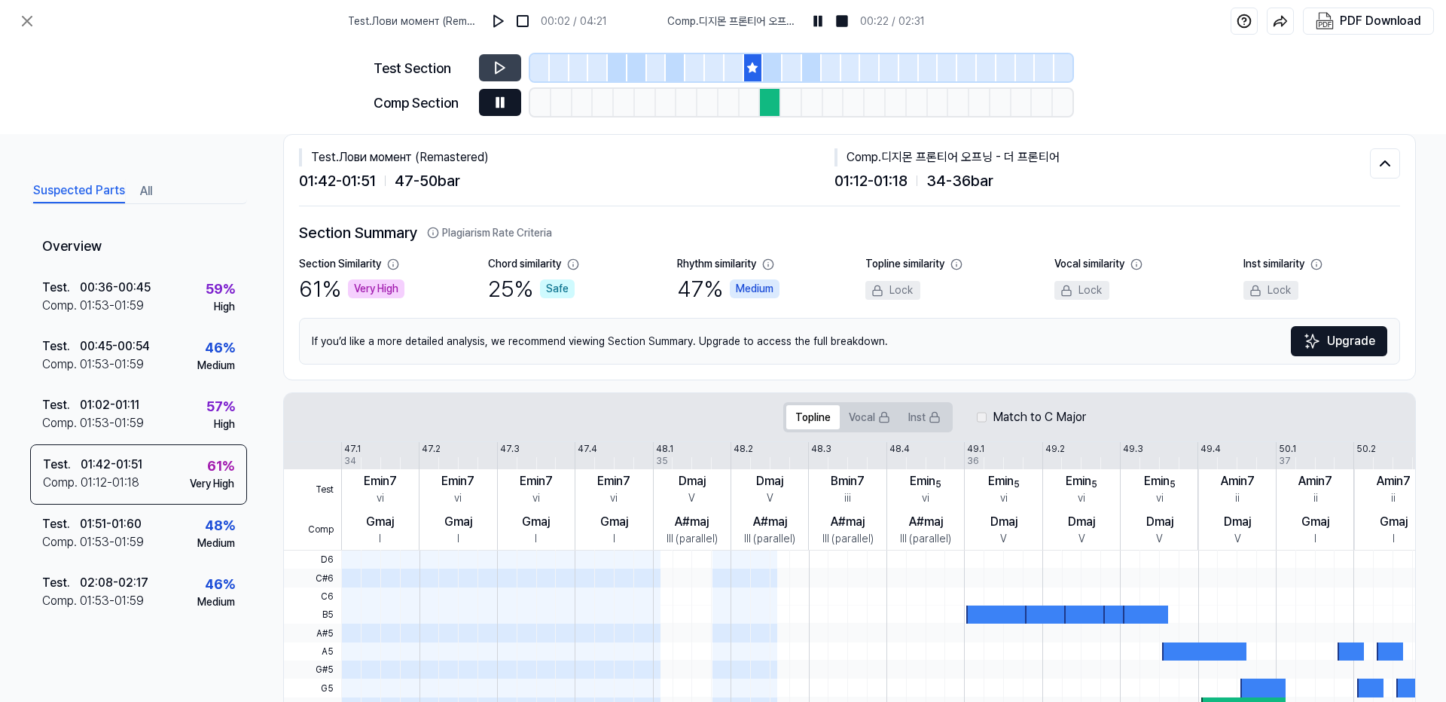
click at [492, 98] on button at bounding box center [500, 102] width 42 height 27
click at [27, 16] on icon at bounding box center [27, 21] width 18 height 18
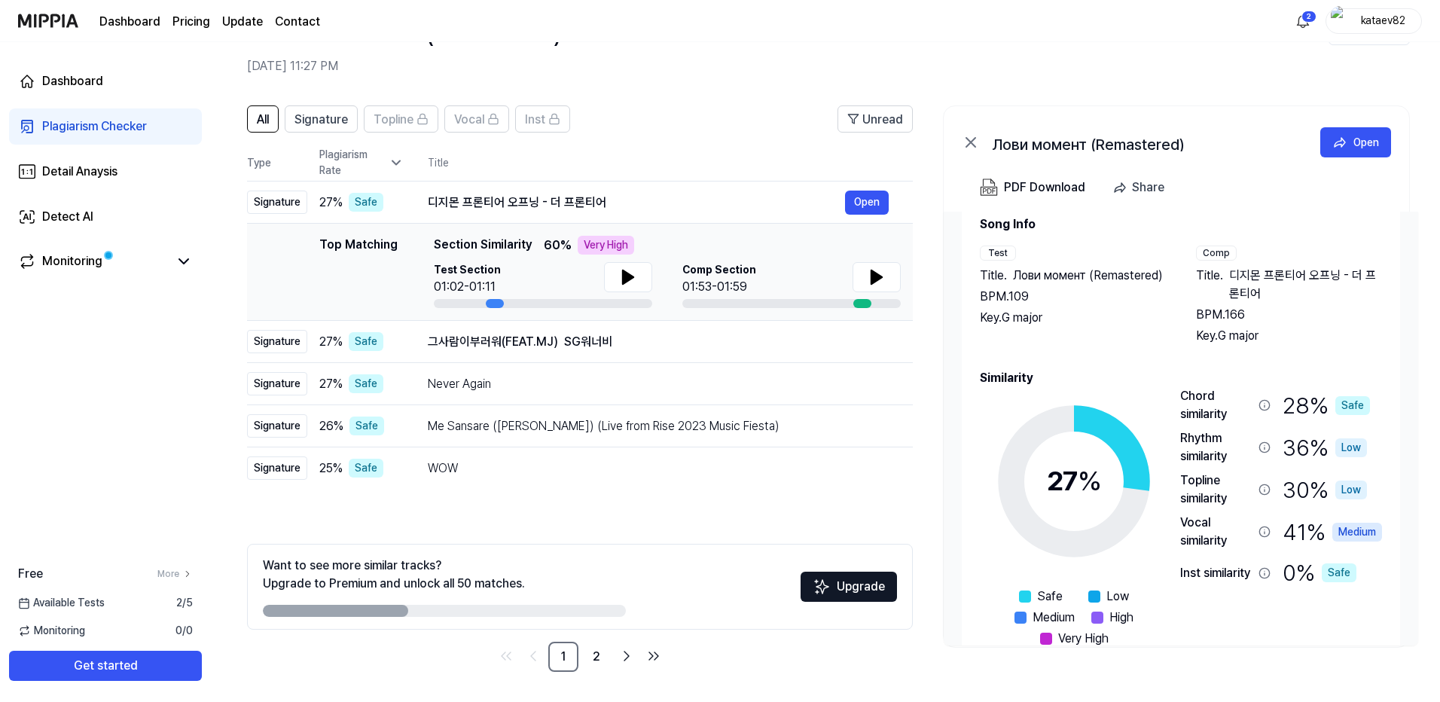
scroll to position [65, 0]
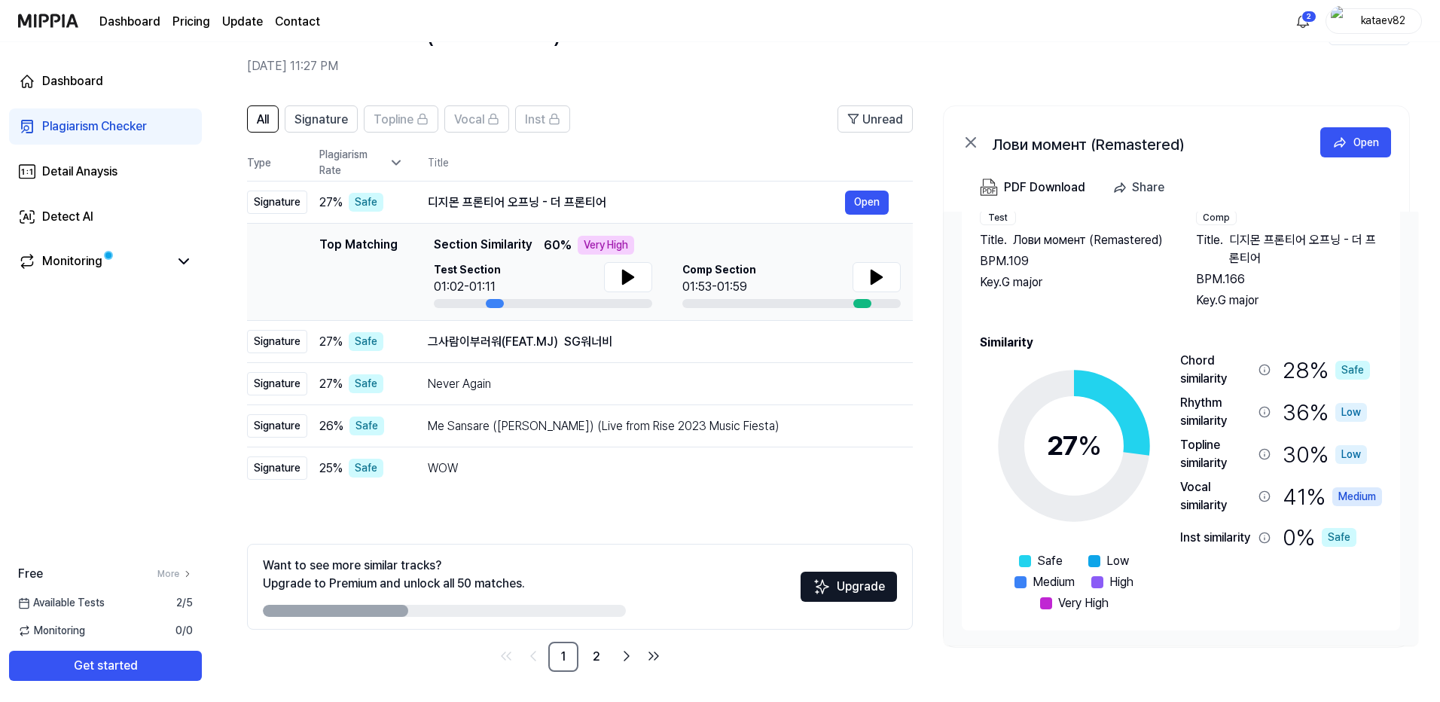
click at [1009, 343] on h2 "Similarity" at bounding box center [1181, 343] width 402 height 18
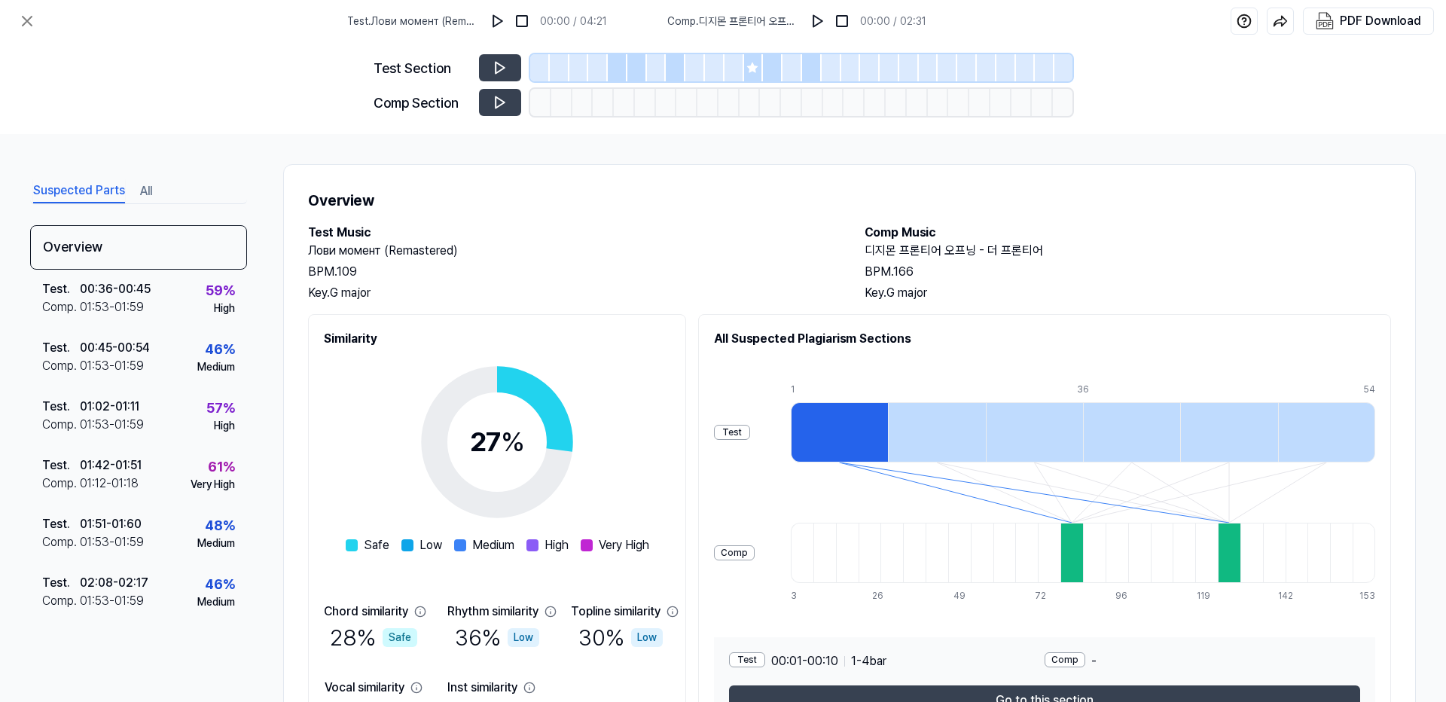
click at [1008, 343] on h2 "All Suspected Plagiarism Sections" at bounding box center [1044, 339] width 661 height 18
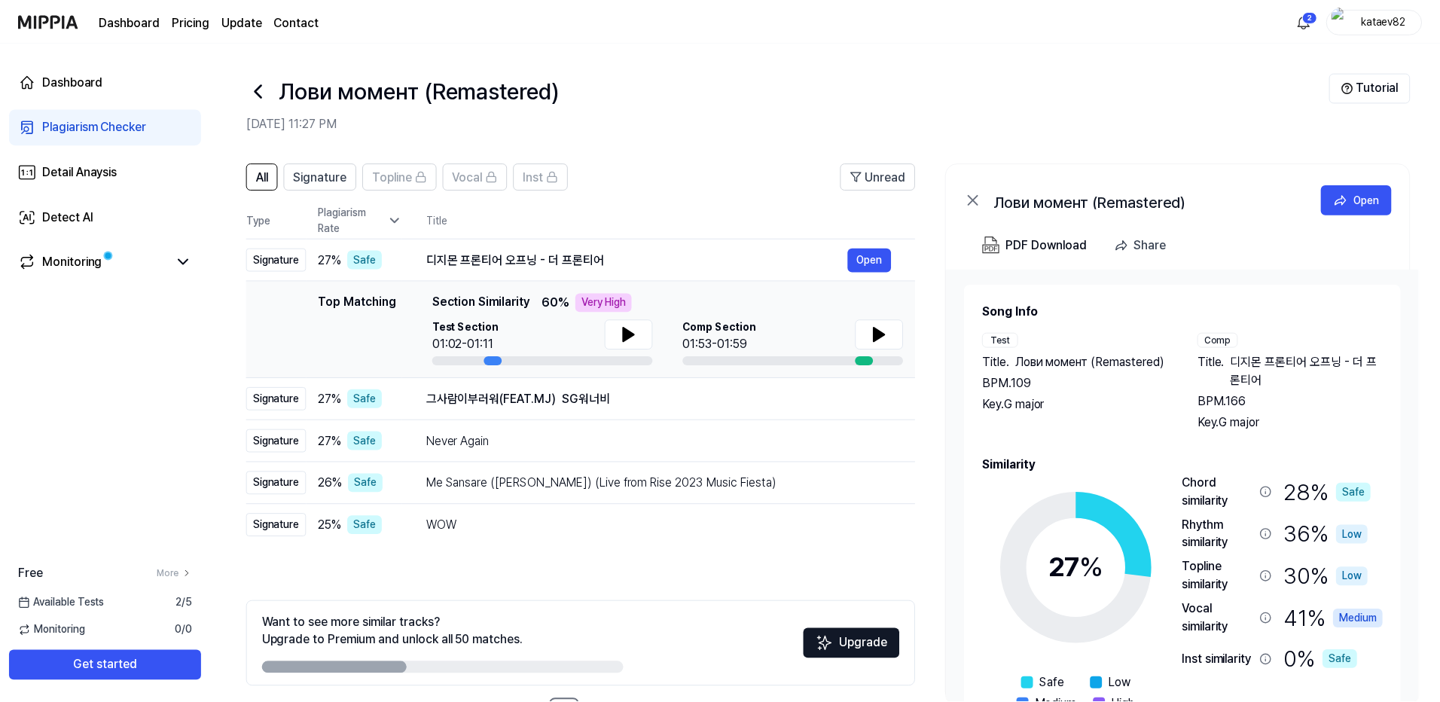
scroll to position [57, 0]
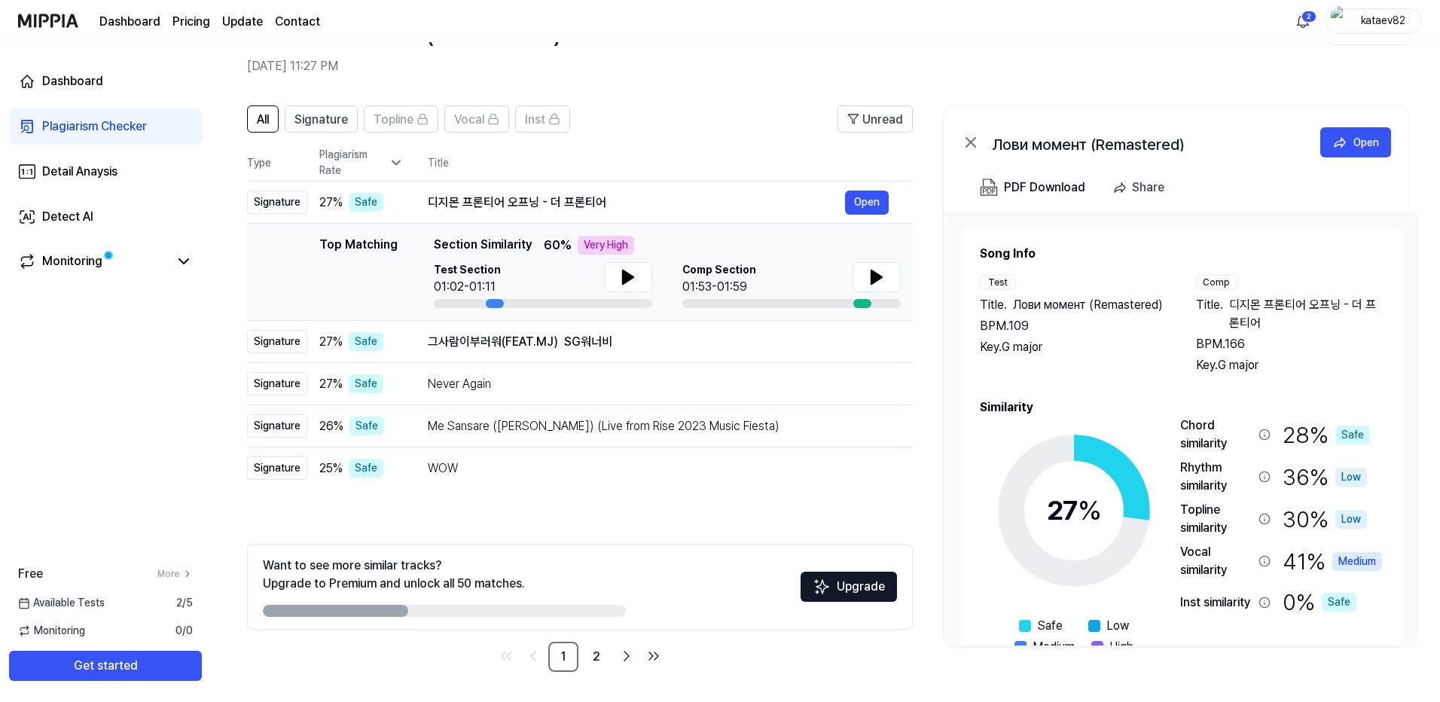
drag, startPoint x: 1063, startPoint y: 403, endPoint x: 957, endPoint y: 425, distance: 108.4
click at [957, 423] on div "Song Info Test Title . Лови момент (Remastered) BPM. 109 Key. G major Comp Titl…" at bounding box center [1181, 429] width 475 height 434
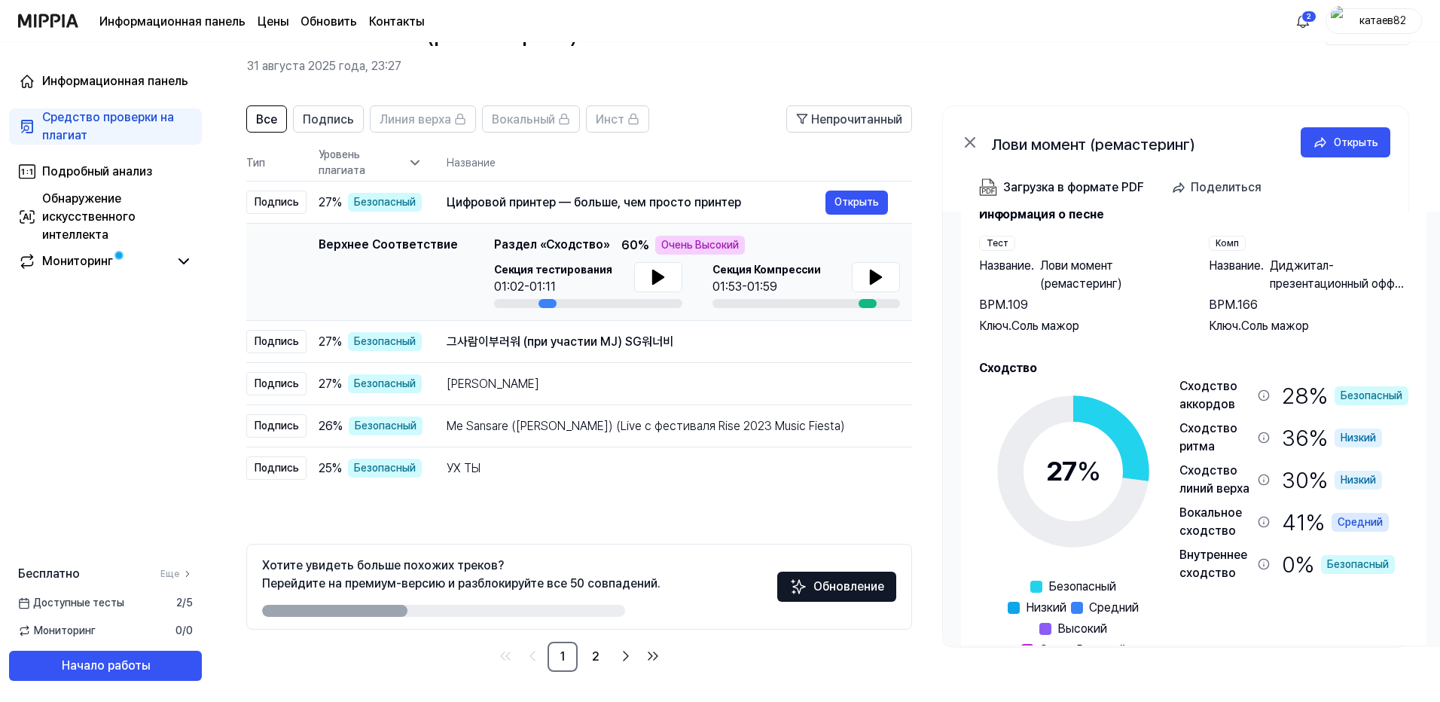
scroll to position [86, 0]
